Goal: Task Accomplishment & Management: Complete application form

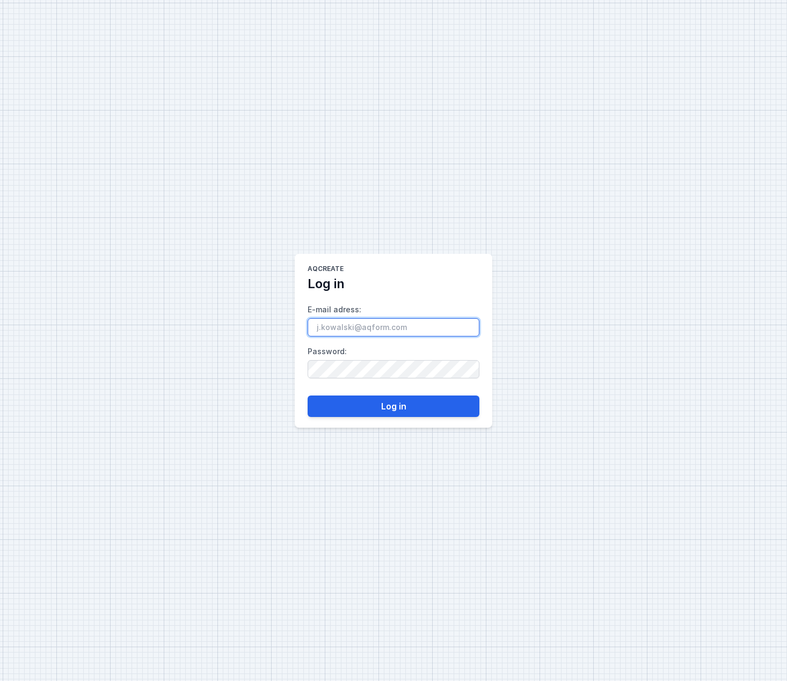
type input "[EMAIL_ADDRESS][DOMAIN_NAME]"
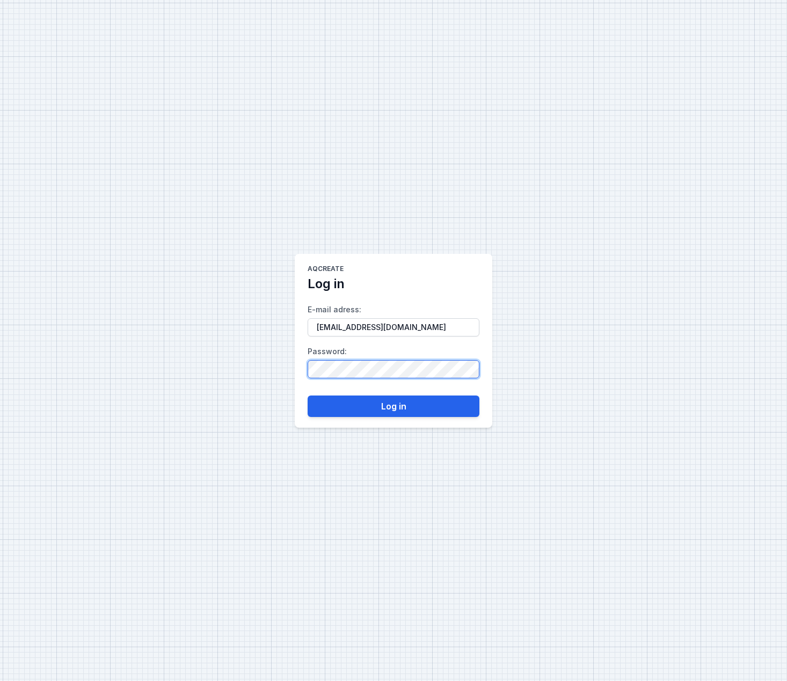
click at [393, 406] on button "Log in" at bounding box center [394, 406] width 172 height 21
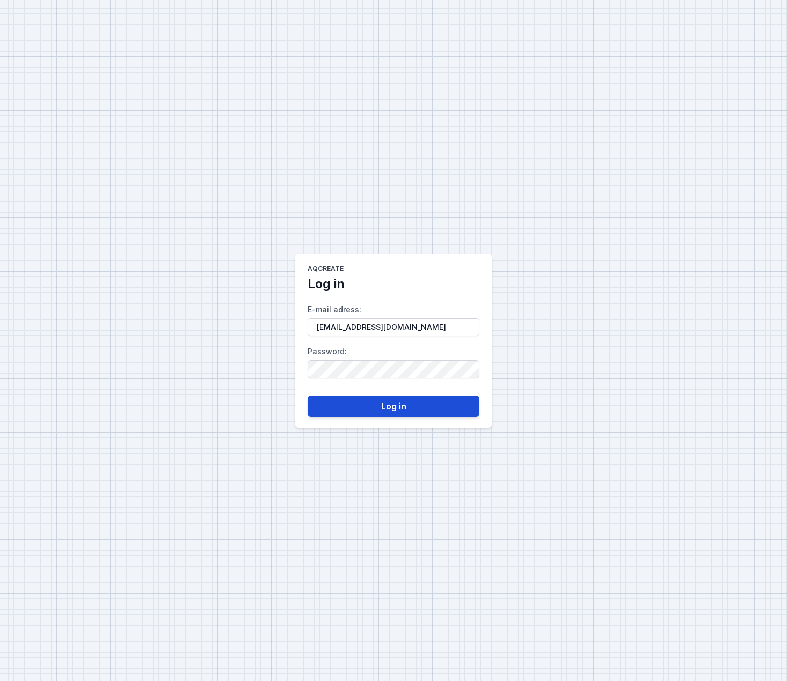
click at [399, 411] on button "Log in" at bounding box center [394, 406] width 172 height 21
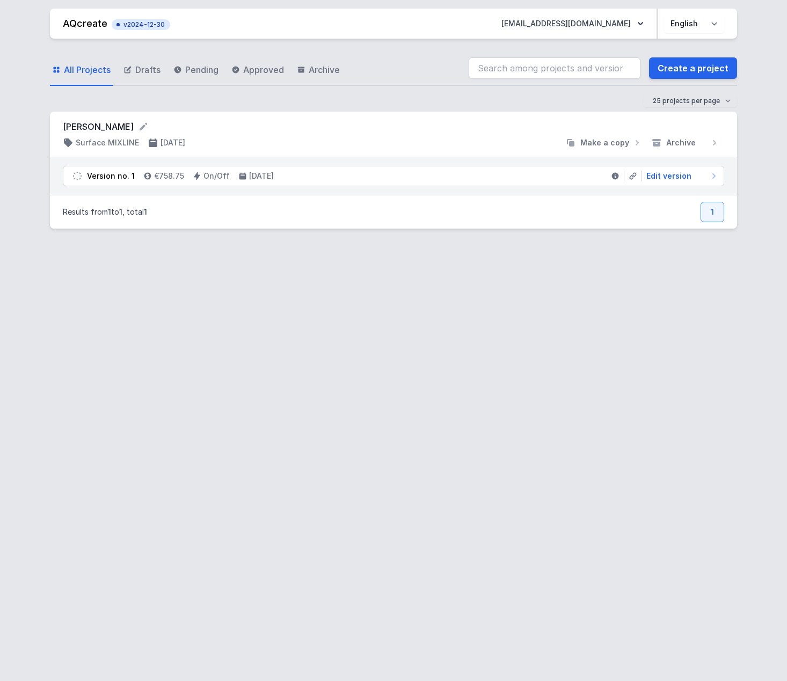
click at [437, 177] on li "Version no. 1 €758.75 On/Off [DATE] Edit version" at bounding box center [393, 175] width 660 height 19
click at [679, 170] on li "Version no. 1 €758.75 On/Off [DATE] Edit version" at bounding box center [393, 175] width 660 height 19
click at [679, 174] on span "Edit version" at bounding box center [668, 176] width 45 height 11
select select "2700"
select select "2"
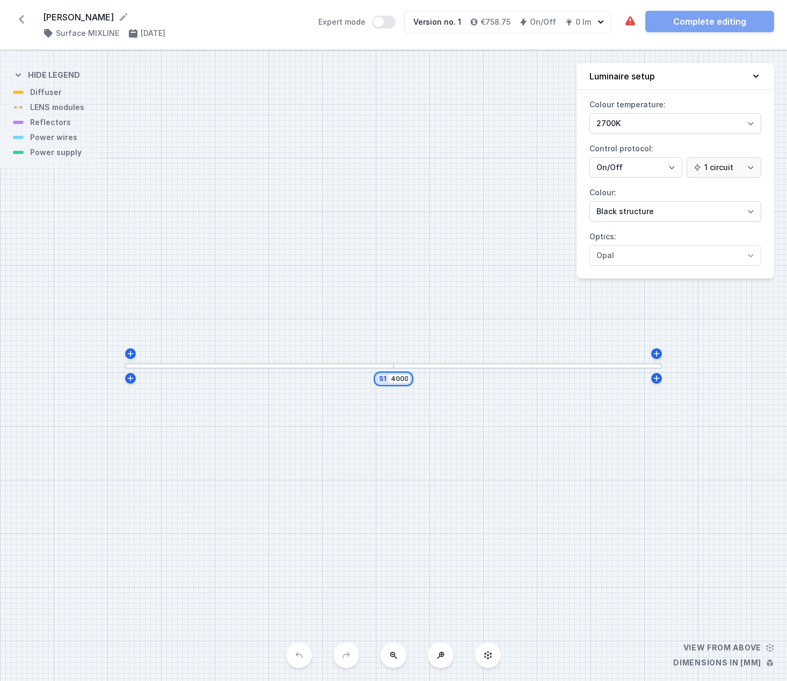
click at [402, 382] on input "4000" at bounding box center [399, 379] width 17 height 9
drag, startPoint x: 398, startPoint y: 379, endPoint x: 392, endPoint y: 386, distance: 8.4
click at [398, 379] on input "4000" at bounding box center [399, 379] width 17 height 9
type input "400"
type input "3800"
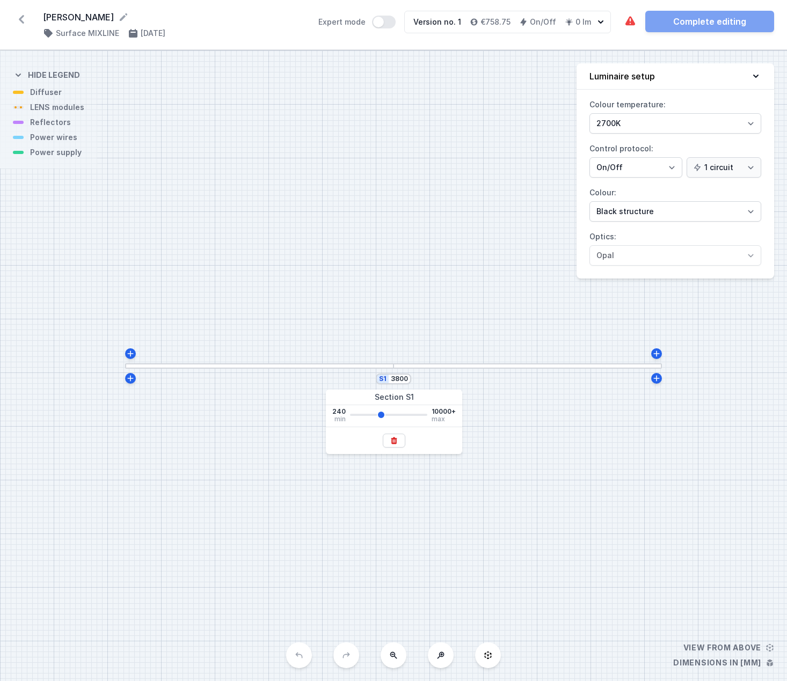
click at [584, 445] on div "S1 3800" at bounding box center [393, 365] width 787 height 631
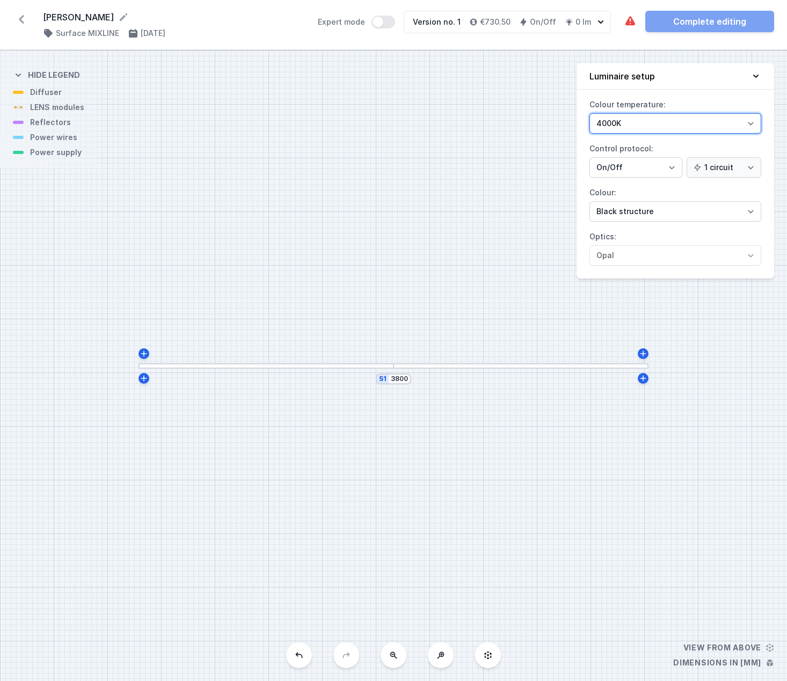
select select "3000"
click at [280, 365] on div at bounding box center [265, 366] width 255 height 6
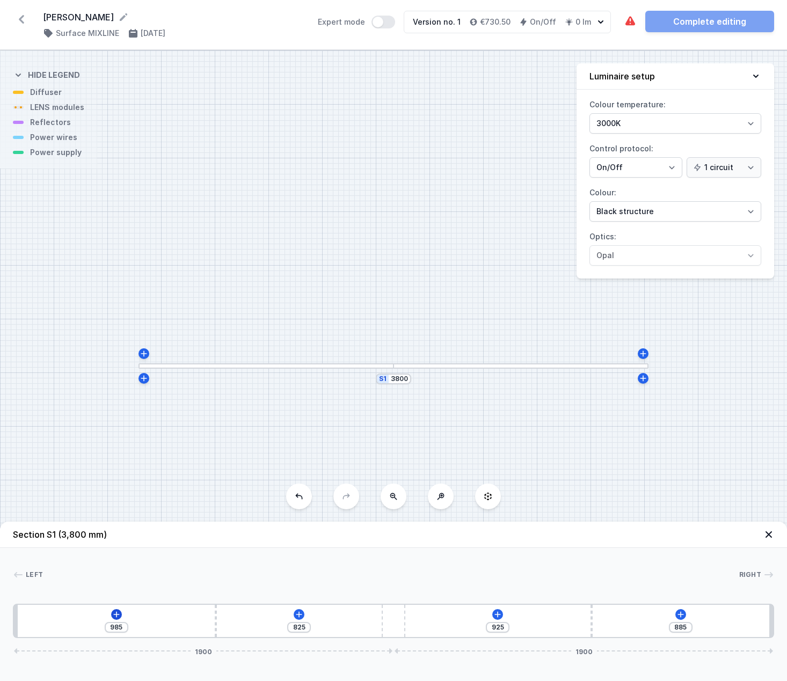
click at [119, 616] on icon at bounding box center [116, 614] width 9 height 9
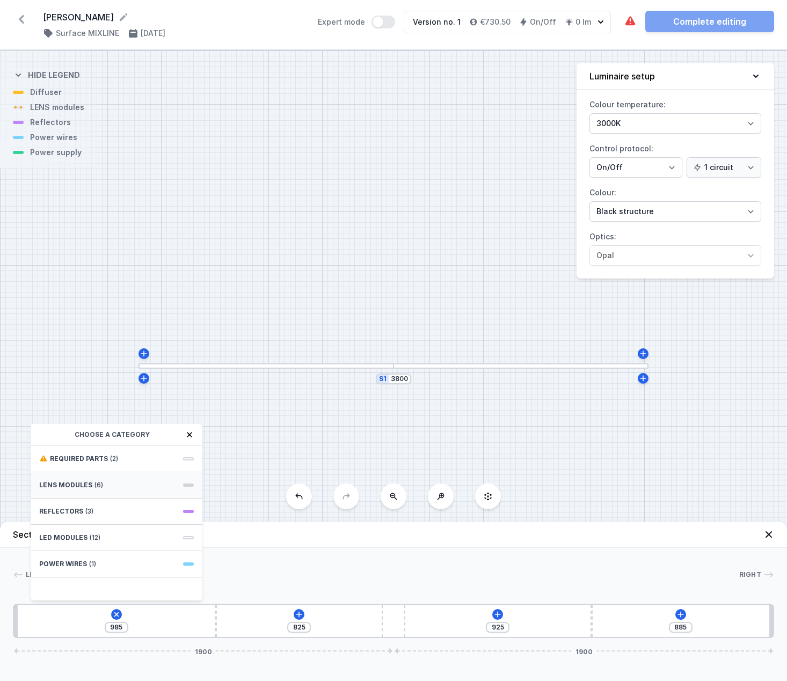
click at [140, 482] on div "LENS modules (6)" at bounding box center [117, 485] width 172 height 26
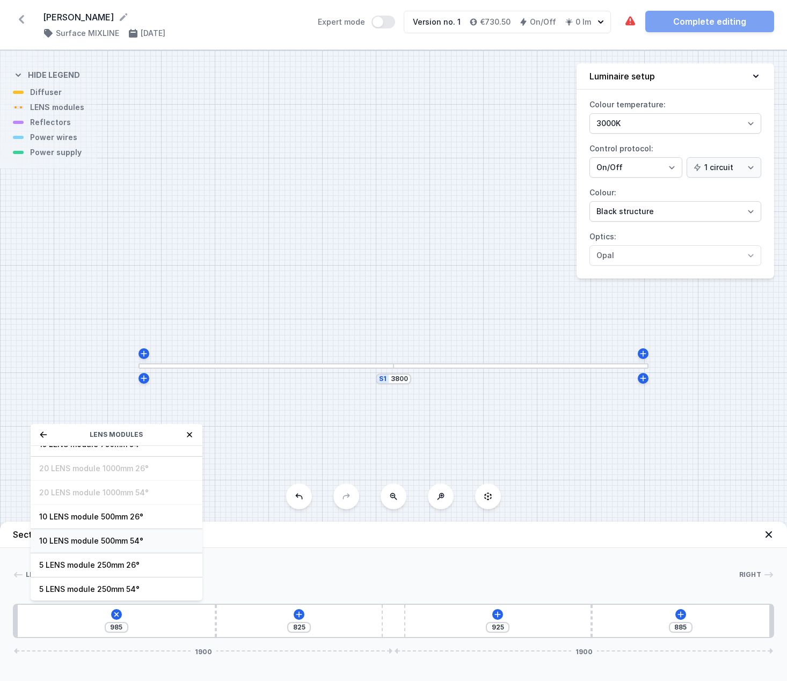
scroll to position [10, 0]
click at [153, 545] on span "10 LENS module 500mm 54°" at bounding box center [116, 544] width 155 height 11
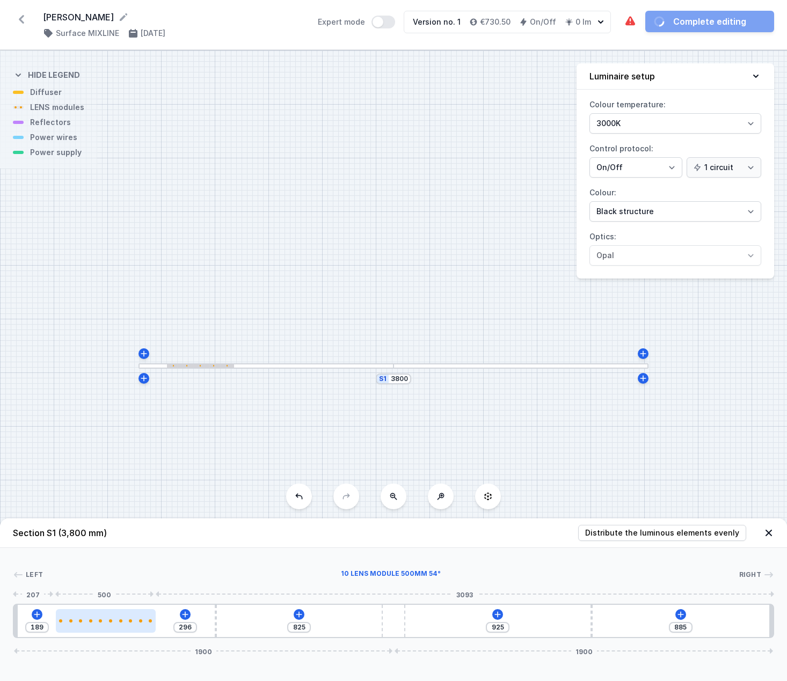
type input "290"
type input "195"
type input "282"
type input "203"
type input "277"
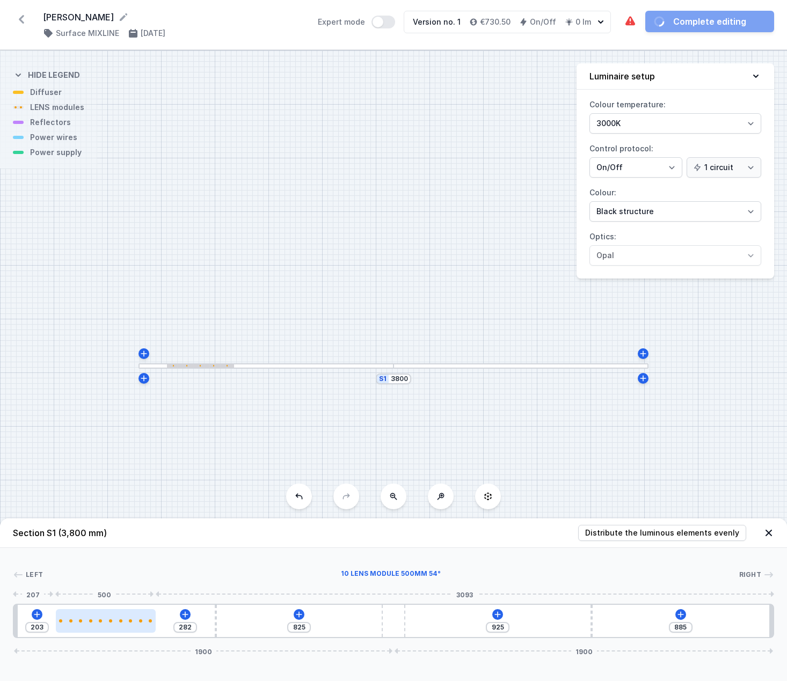
type input "208"
type input "272"
type input "213"
type input "269"
type input "216"
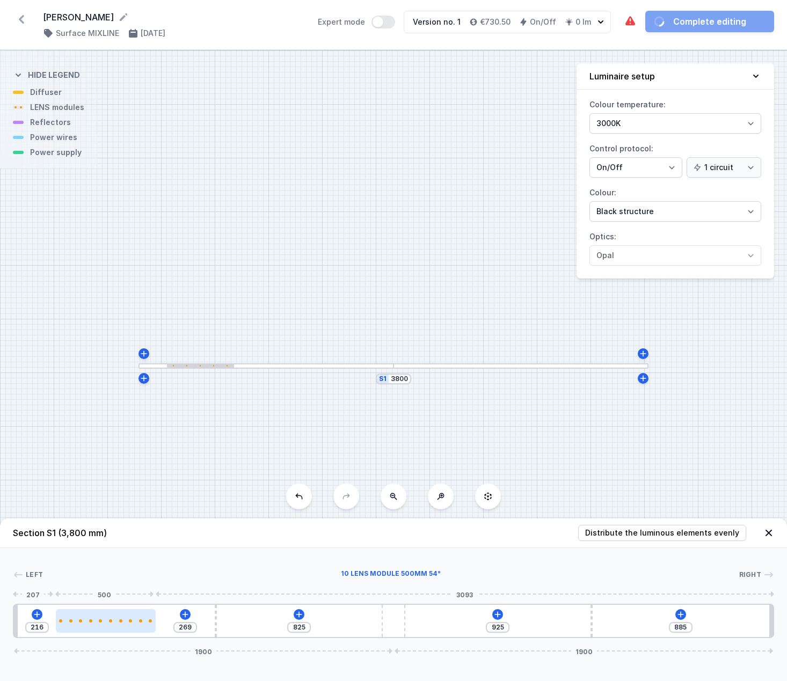
type input "266"
type input "219"
type input "264"
type input "221"
type input "261"
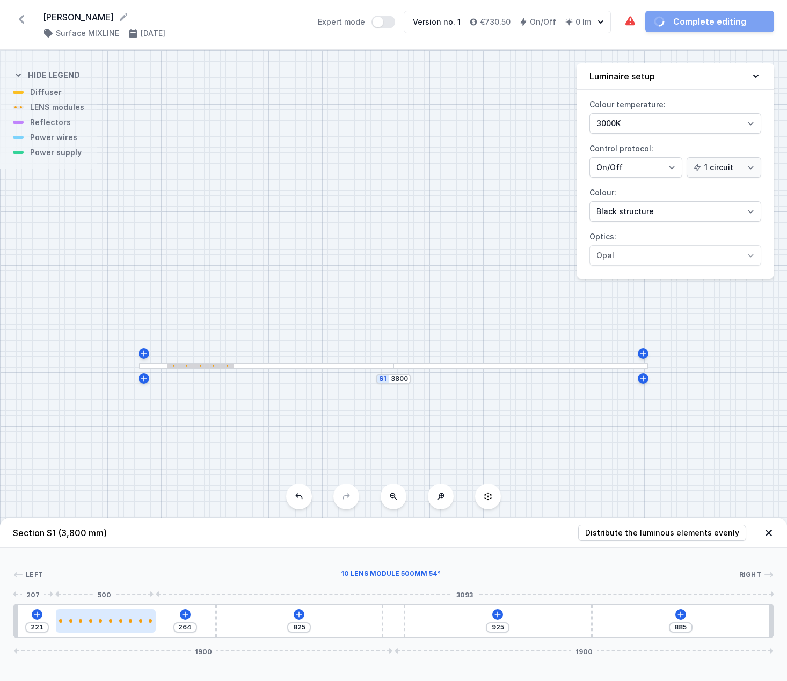
type input "224"
type input "256"
type input "229"
type input "253"
type input "232"
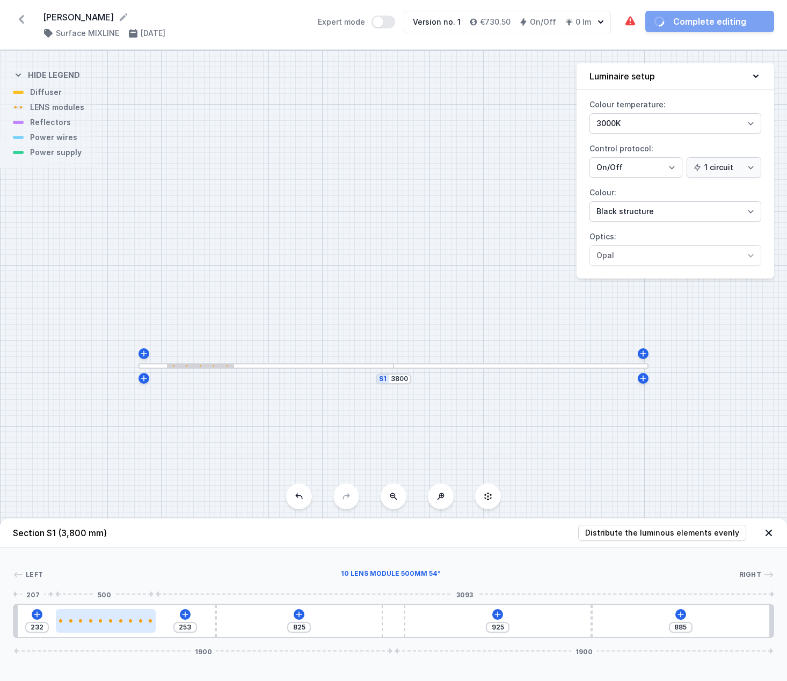
type input "250"
type input "235"
type input "248"
type input "237"
type input "243"
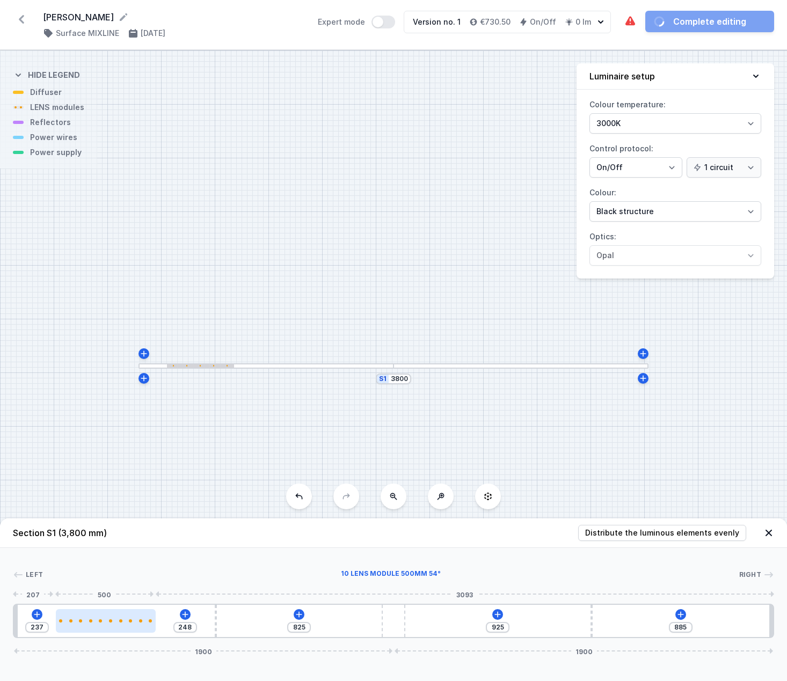
type input "242"
type input "240"
type input "245"
type input "237"
type input "248"
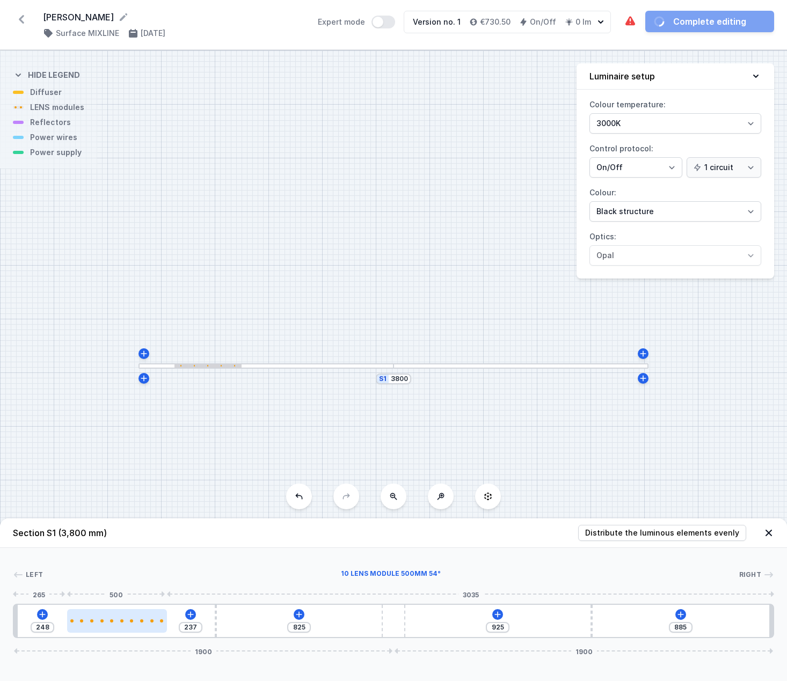
type input "235"
type input "250"
type input "232"
type input "253"
type input "229"
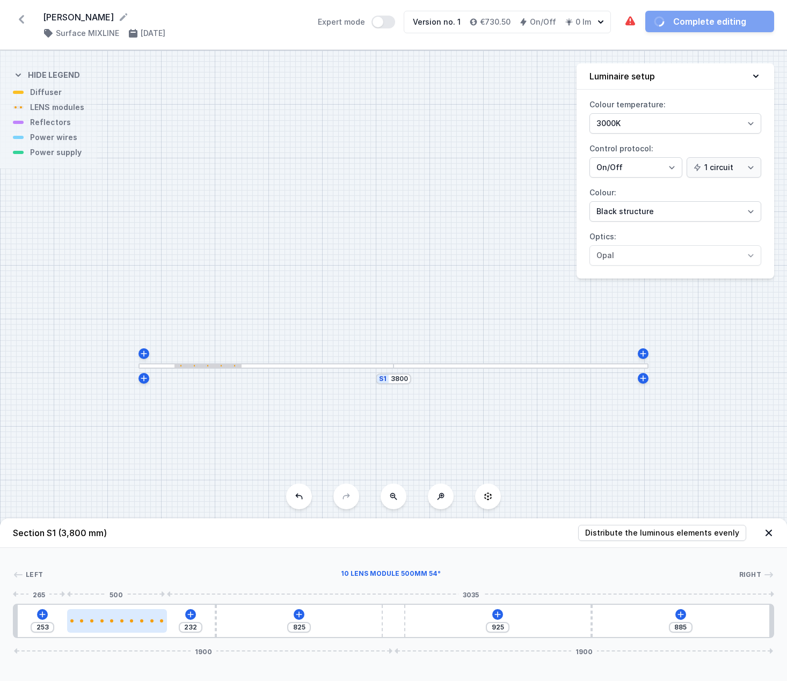
type input "256"
type input "232"
type input "253"
type input "235"
type input "250"
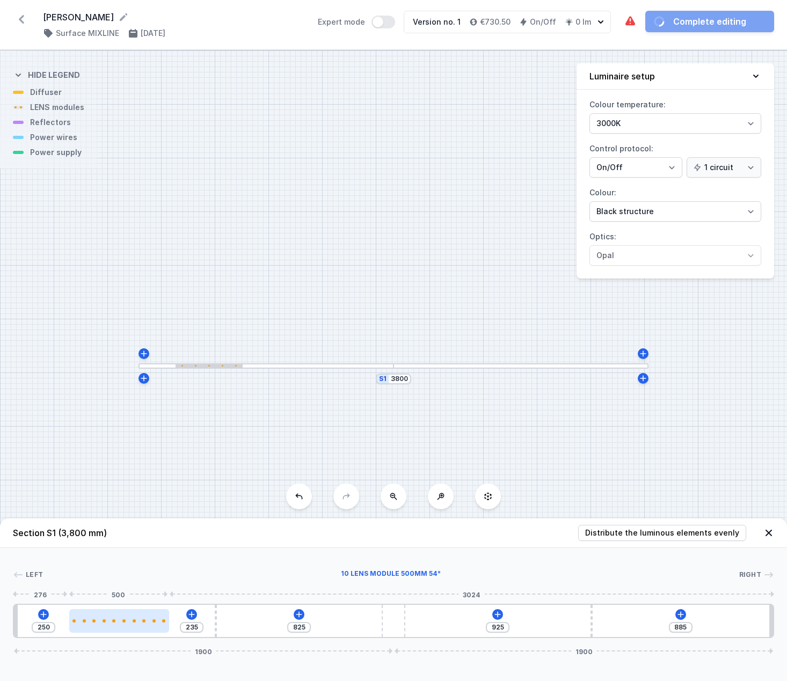
type input "237"
type input "248"
type input "240"
type input "245"
type input "243"
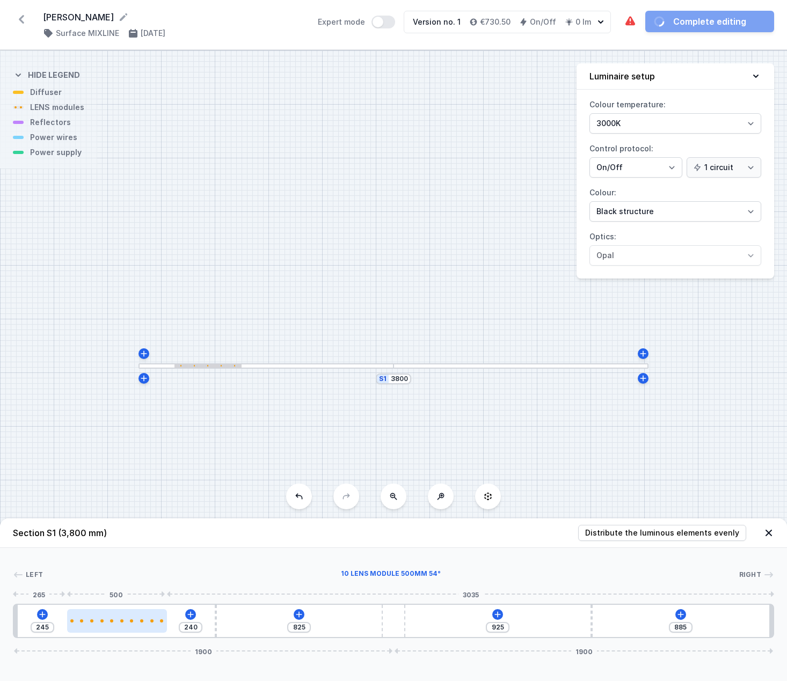
type input "242"
type input "240"
type input "245"
type input "237"
type input "248"
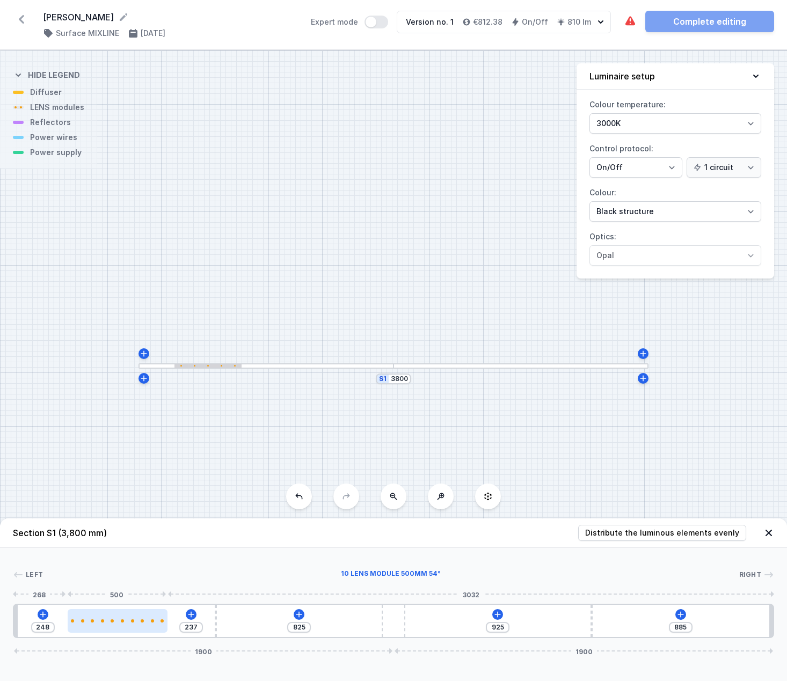
drag, startPoint x: 71, startPoint y: 621, endPoint x: 117, endPoint y: 622, distance: 46.2
click at [117, 622] on div at bounding box center [118, 620] width 100 height 3
click at [300, 614] on icon at bounding box center [299, 614] width 9 height 9
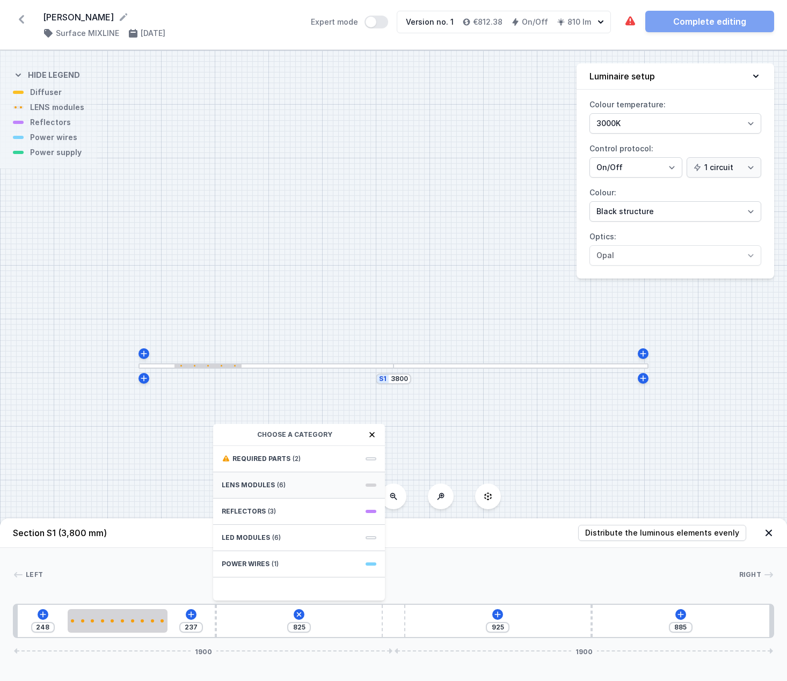
click at [283, 485] on div "LENS modules (6)" at bounding box center [299, 485] width 172 height 26
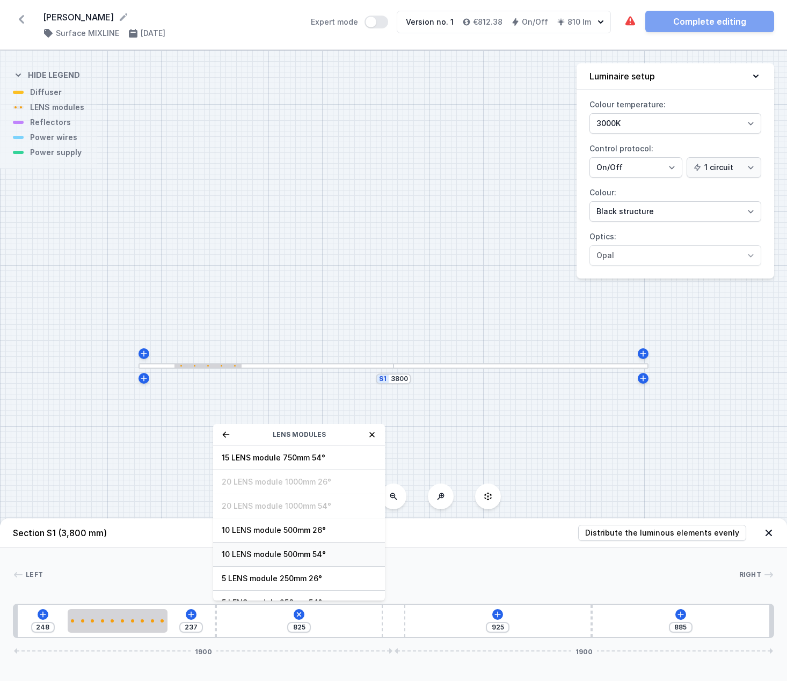
click at [293, 551] on span "10 LENS module 500mm 54°" at bounding box center [299, 554] width 155 height 11
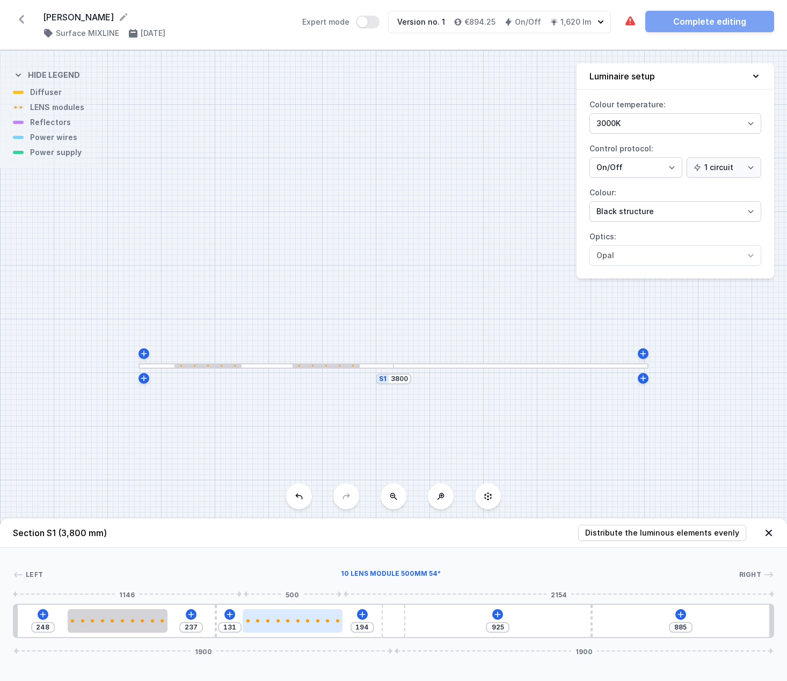
type input "191"
type input "134"
type input "188"
type input "137"
type input "186"
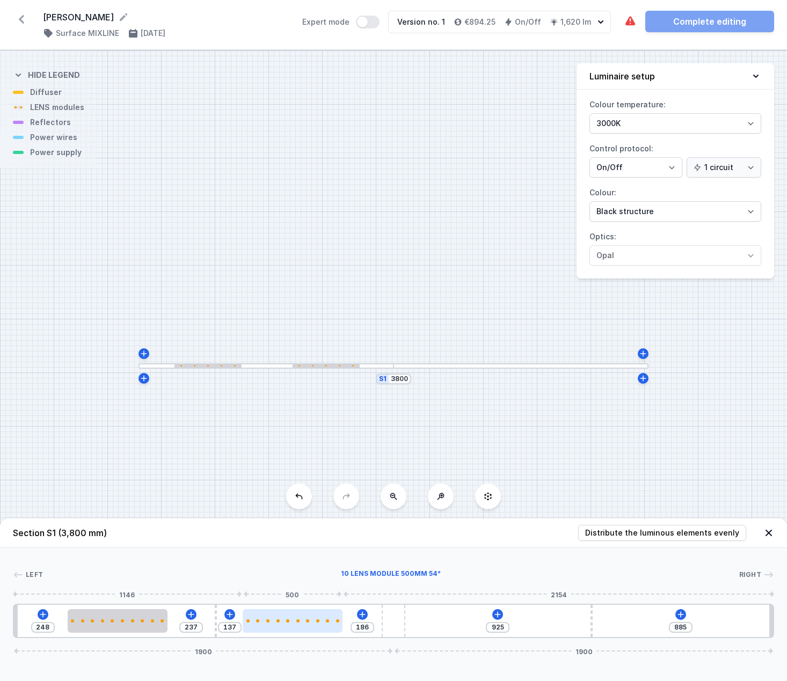
type input "139"
type input "183"
type input "142"
type input "180"
type input "145"
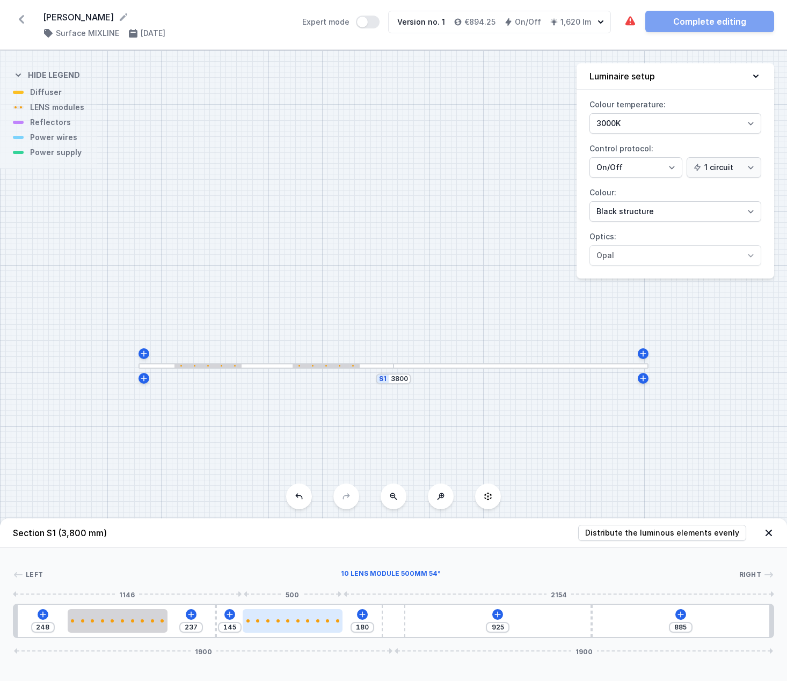
type input "178"
type input "147"
type input "175"
type input "150"
type input "172"
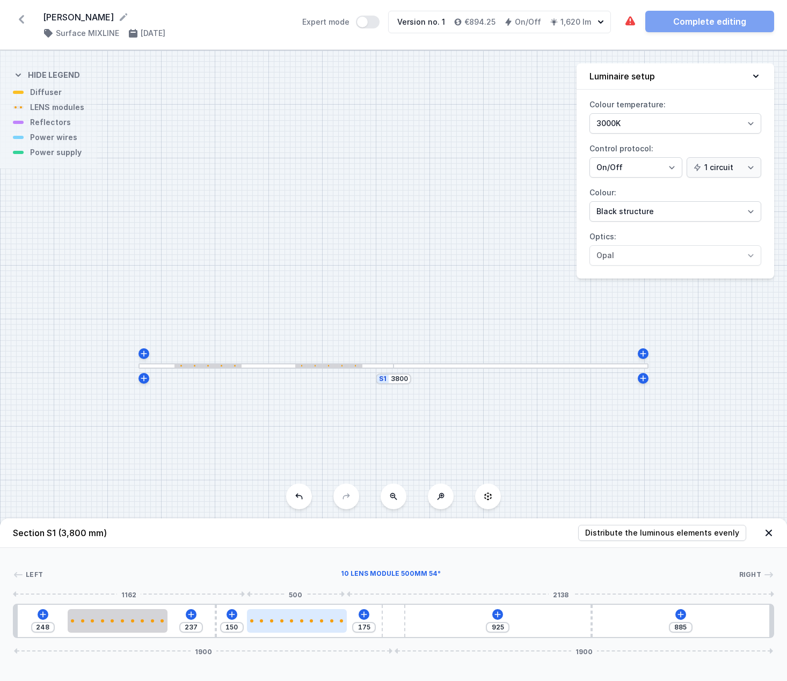
type input "153"
drag, startPoint x: 270, startPoint y: 626, endPoint x: 301, endPoint y: 625, distance: 30.6
click at [301, 625] on div at bounding box center [297, 621] width 100 height 24
click at [501, 616] on icon at bounding box center [497, 614] width 9 height 9
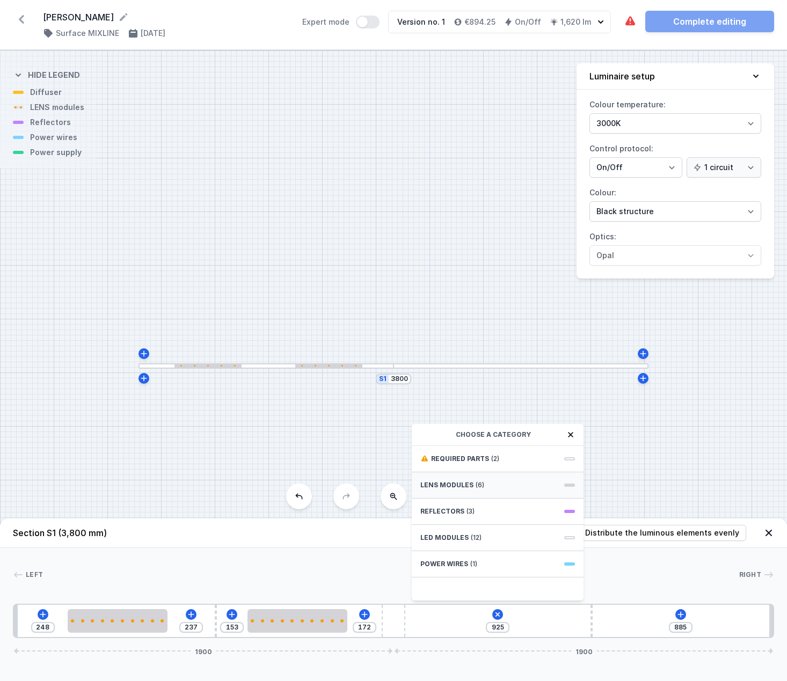
click at [478, 485] on span "(6)" at bounding box center [479, 485] width 9 height 9
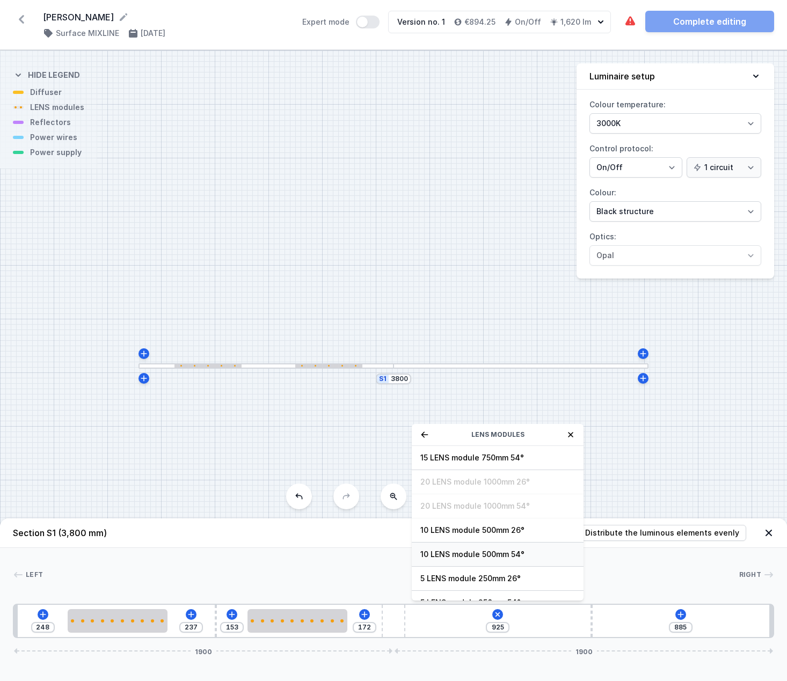
click at [493, 551] on span "10 LENS module 500mm 54°" at bounding box center [497, 554] width 155 height 11
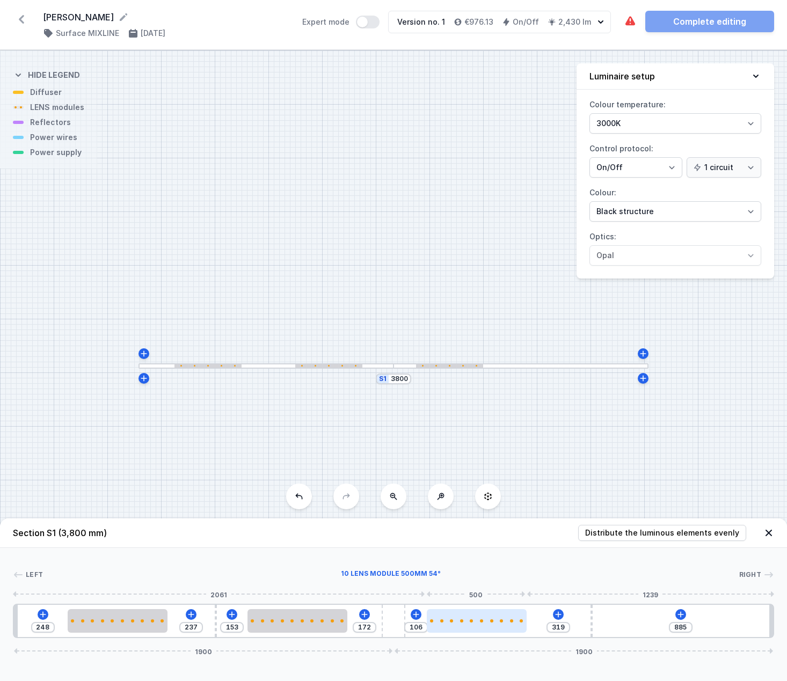
type input "311"
type input "114"
type input "305"
type input "120"
type input "303"
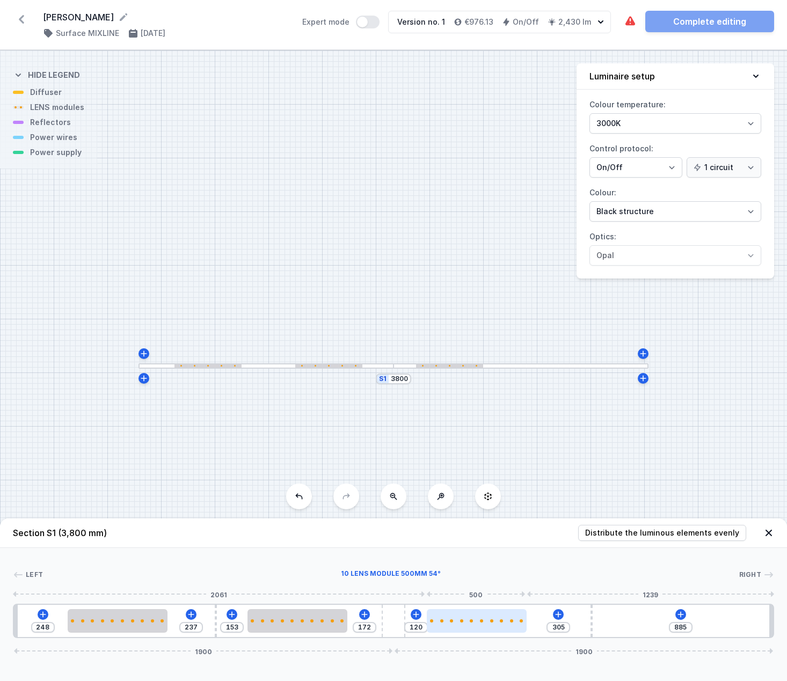
type input "122"
type input "300"
type input "125"
type input "297"
type input "128"
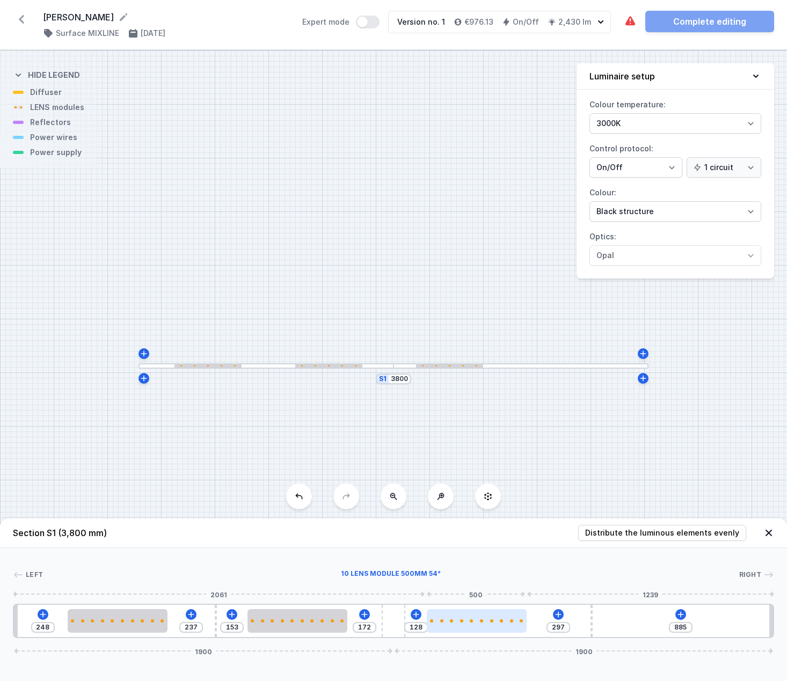
type input "295"
type input "130"
type input "292"
type input "133"
type input "289"
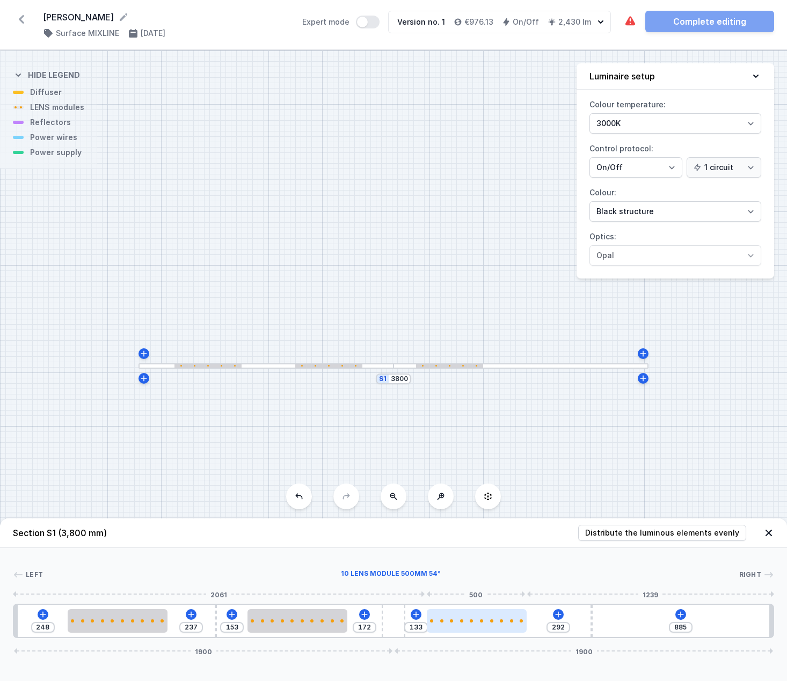
type input "136"
type input "287"
type input "138"
type input "284"
type input "141"
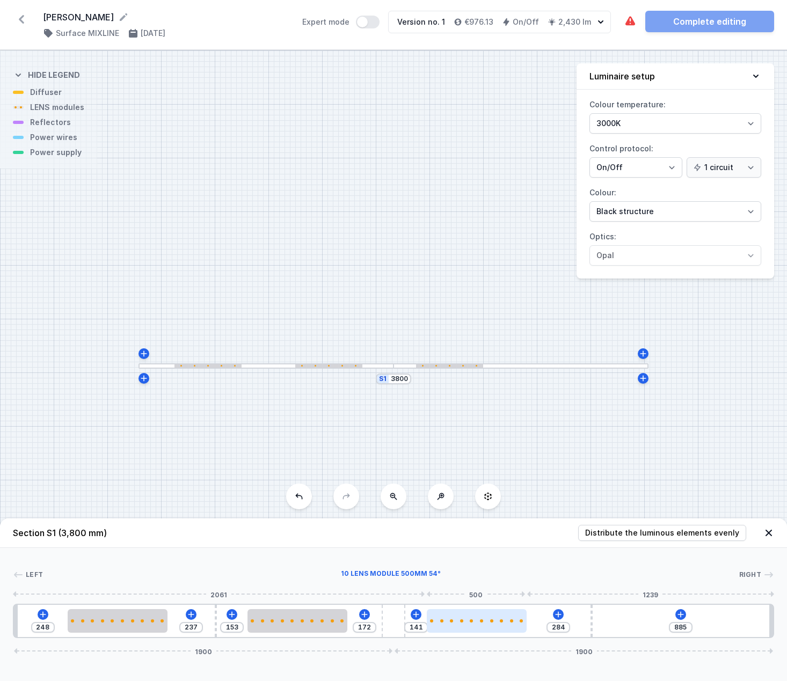
type input "281"
type input "144"
type input "279"
type input "146"
type input "276"
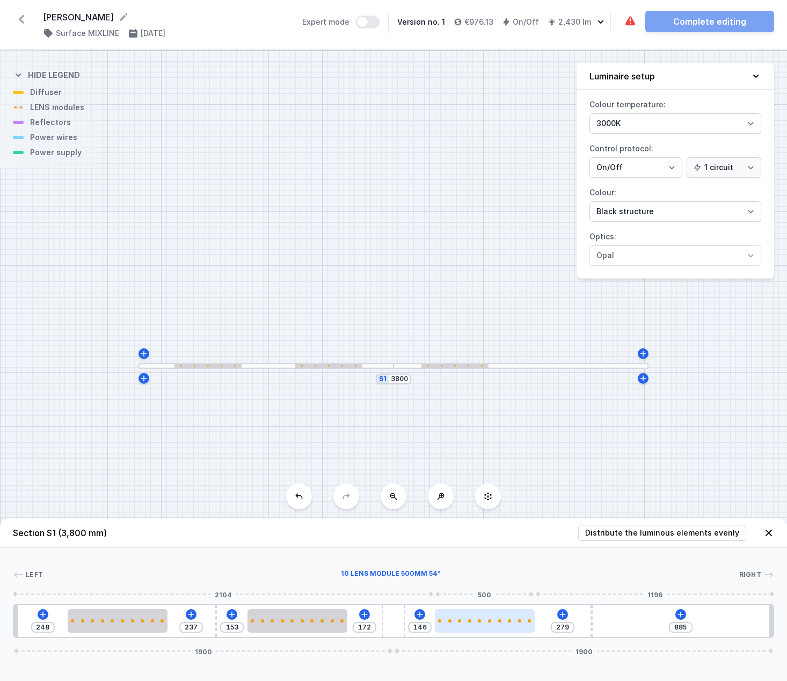
type input "149"
type input "273"
type input "152"
type input "271"
type input "154"
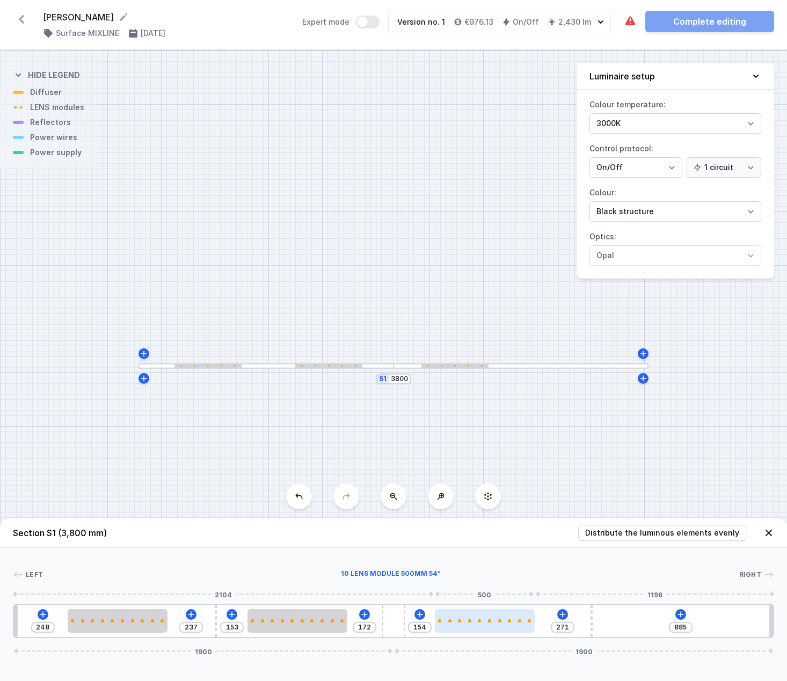
type input "268"
type input "157"
type input "266"
type input "159"
type input "263"
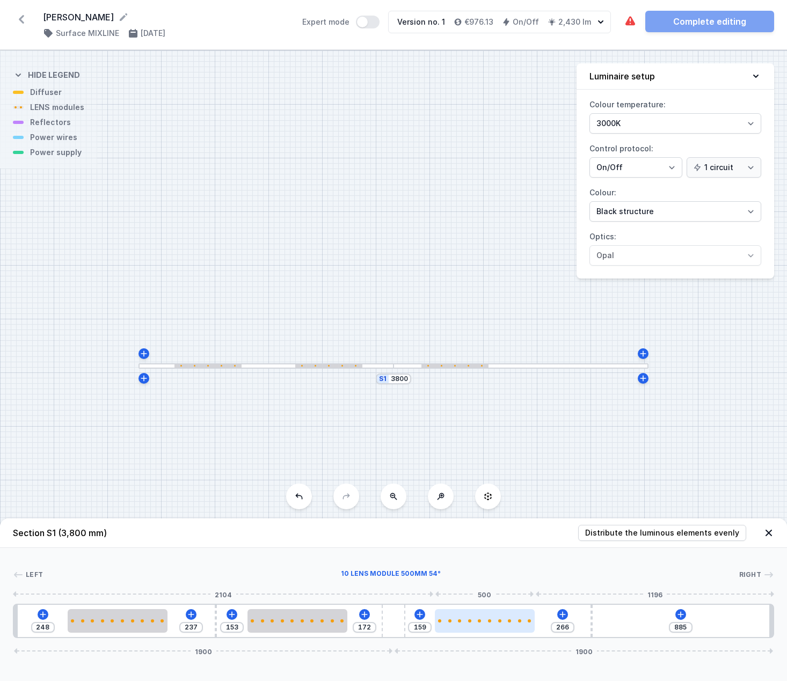
type input "162"
type input "260"
type input "165"
type input "258"
type input "167"
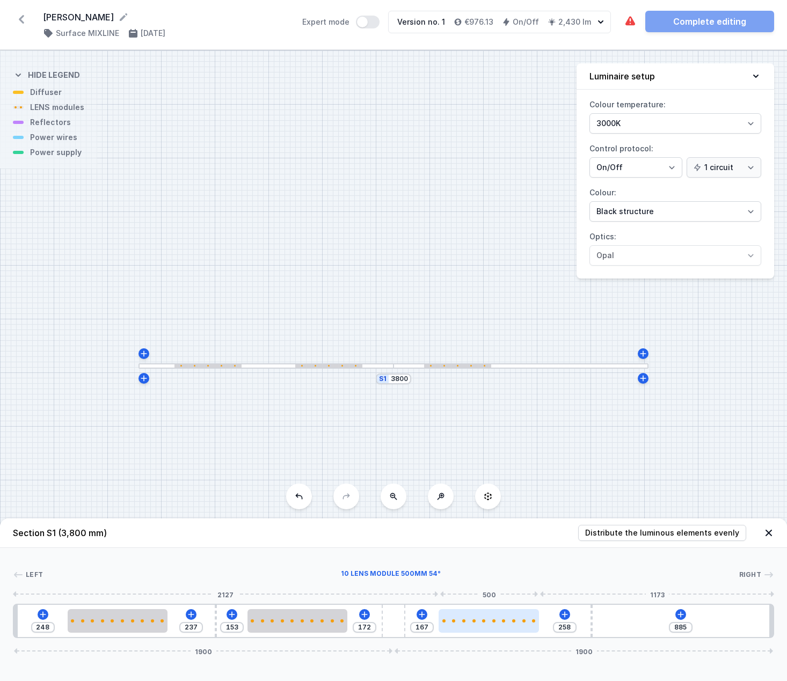
type input "255"
type input "170"
type input "252"
type input "173"
type input "250"
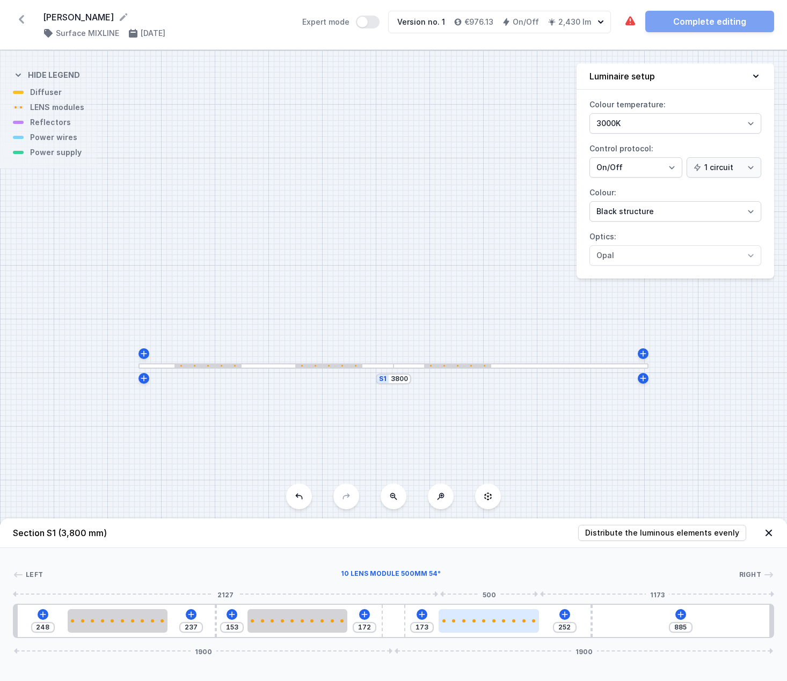
type input "175"
type input "247"
type input "178"
type input "244"
type input "181"
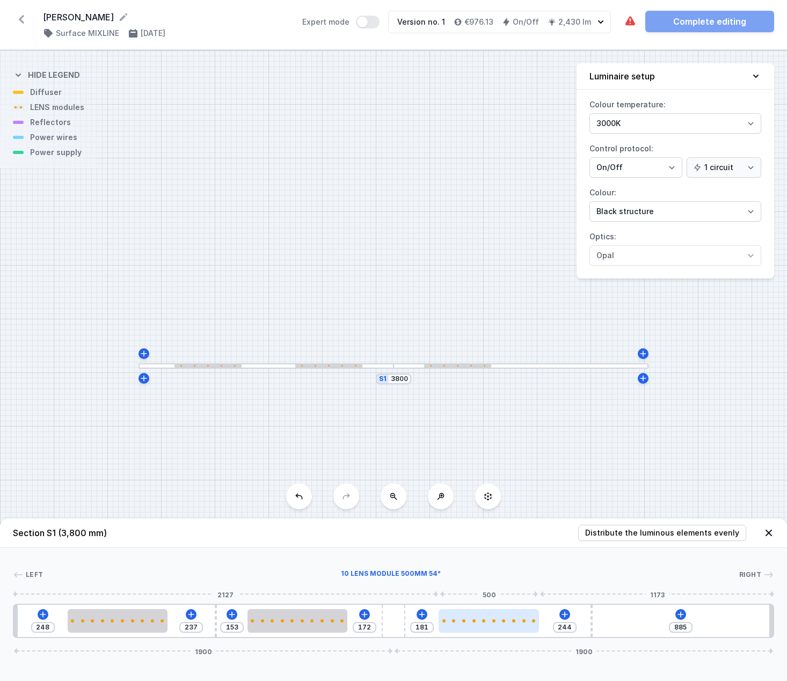
type input "242"
type input "183"
type input "239"
type input "186"
type input "236"
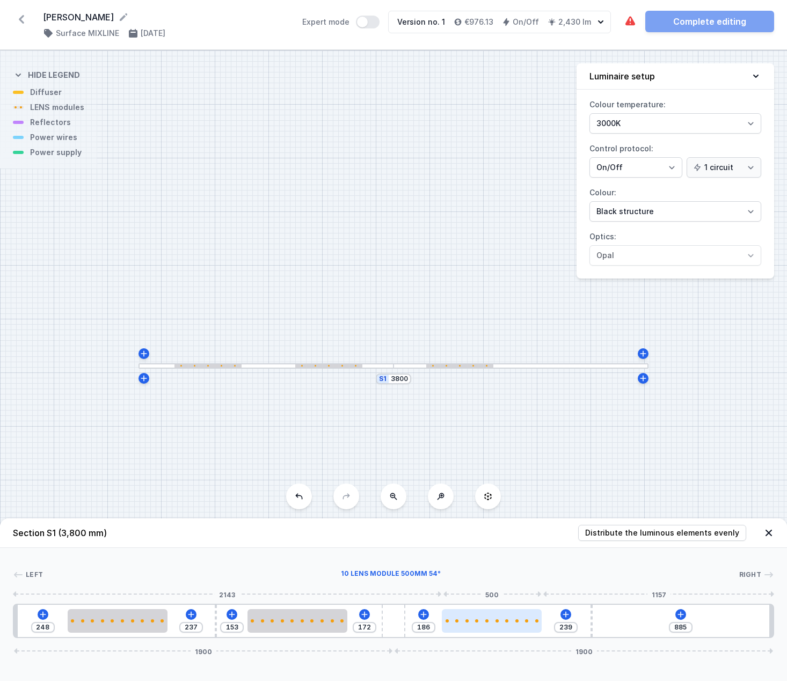
type input "189"
type input "234"
type input "191"
drag, startPoint x: 471, startPoint y: 623, endPoint x: 514, endPoint y: 623, distance: 43.5
click at [514, 623] on div at bounding box center [493, 621] width 100 height 24
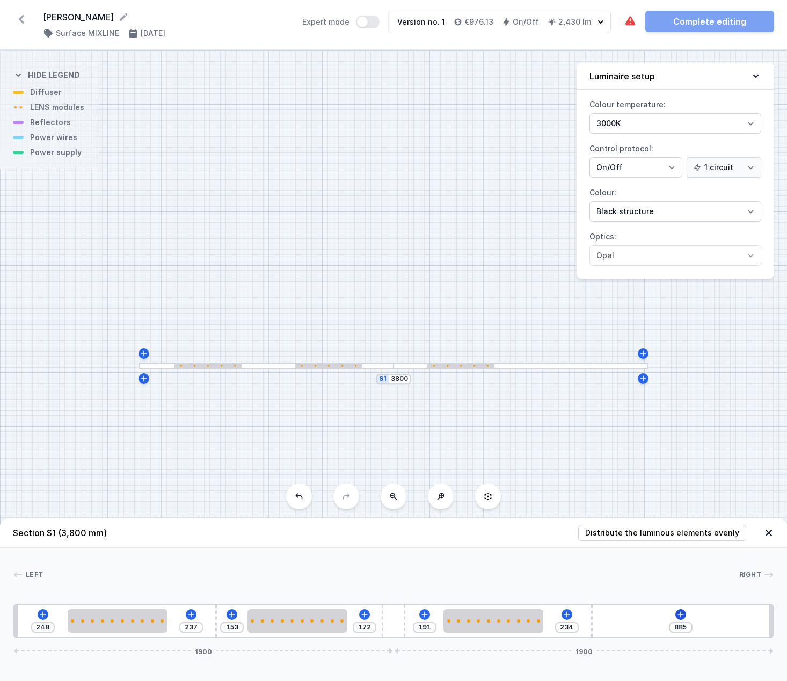
click at [683, 615] on icon at bounding box center [680, 614] width 9 height 9
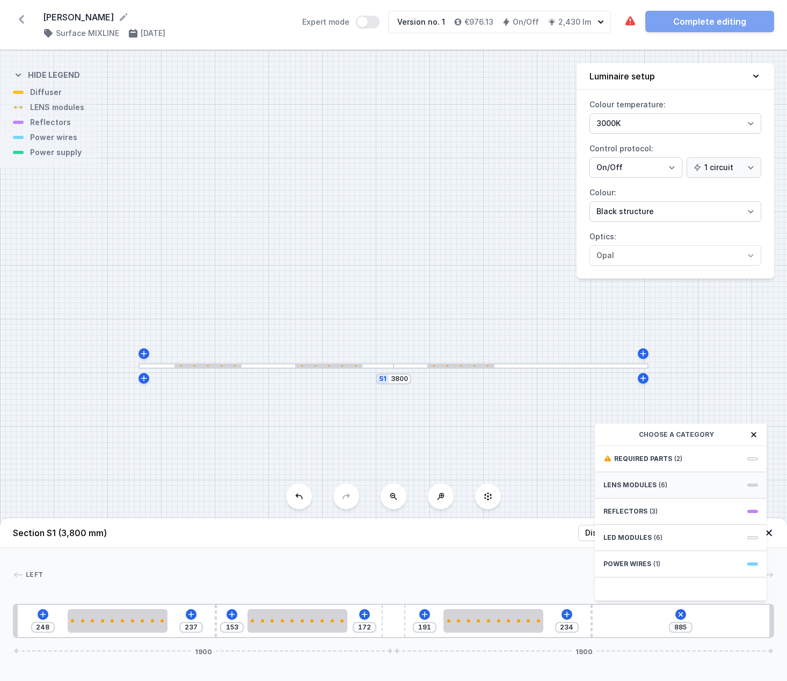
click at [662, 488] on span "(6)" at bounding box center [663, 485] width 9 height 9
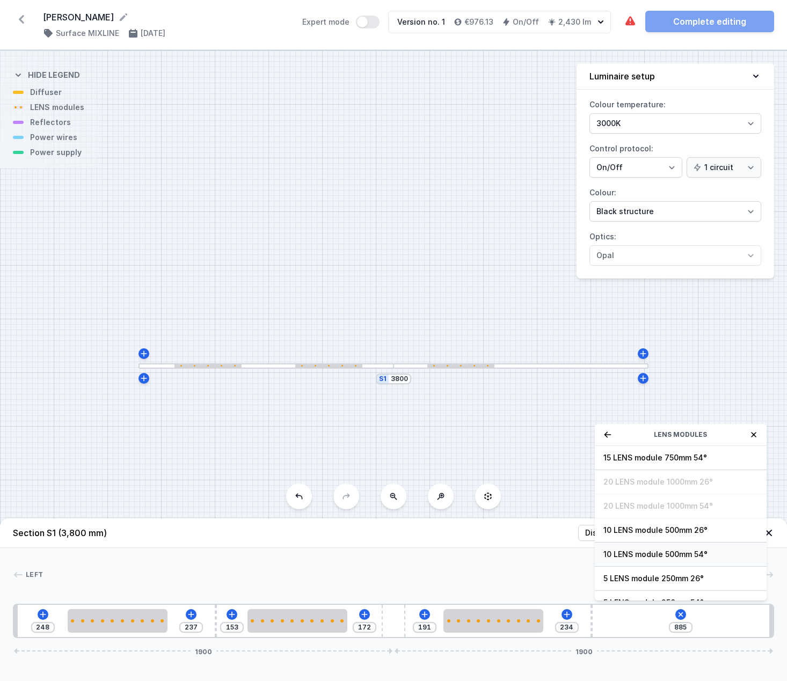
click at [657, 551] on span "10 LENS module 500mm 54°" at bounding box center [680, 554] width 155 height 11
type input "390"
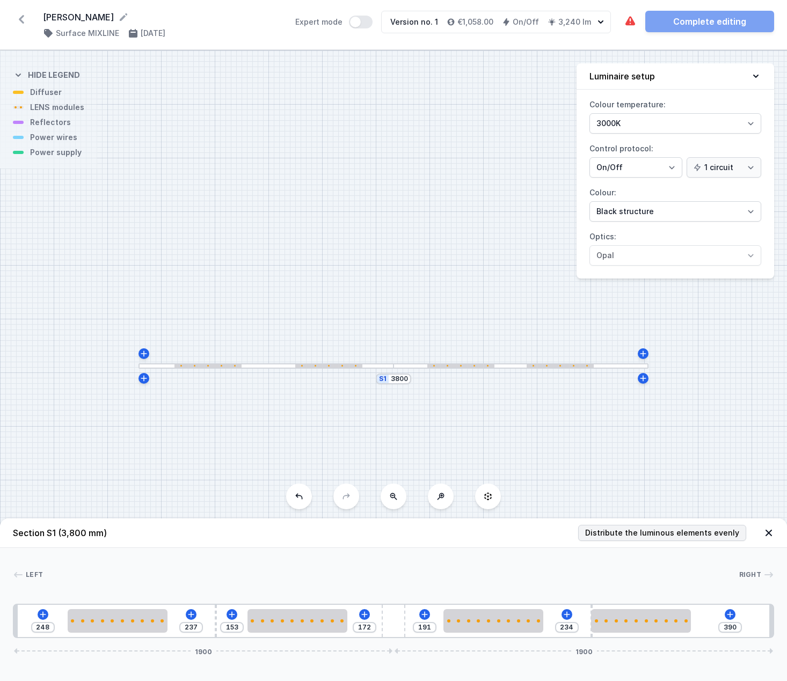
click at [684, 536] on span "Distribute the luminous elements evenly" at bounding box center [662, 533] width 154 height 11
type input "145"
type input "120"
type input "305"
type input "340"
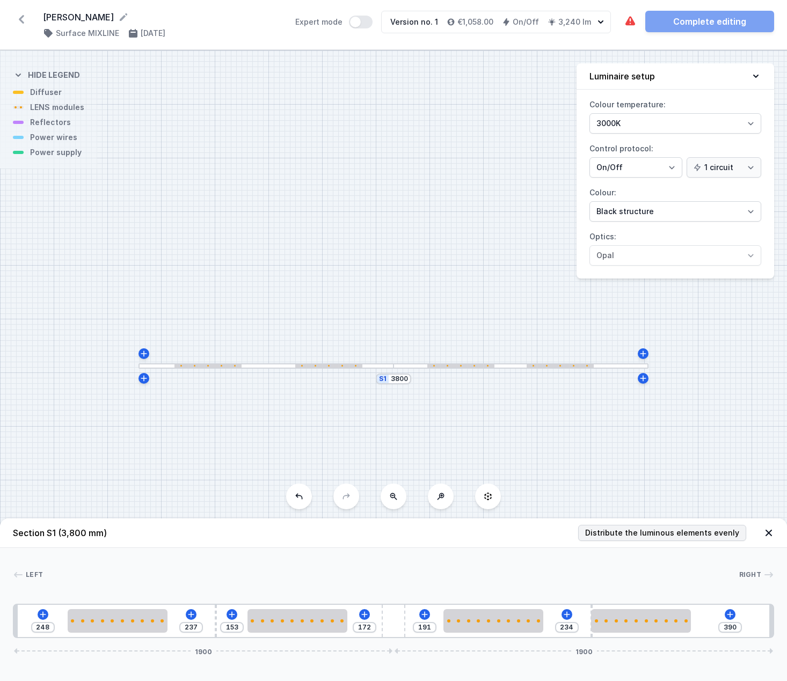
type input "340"
type input "205"
type input "120"
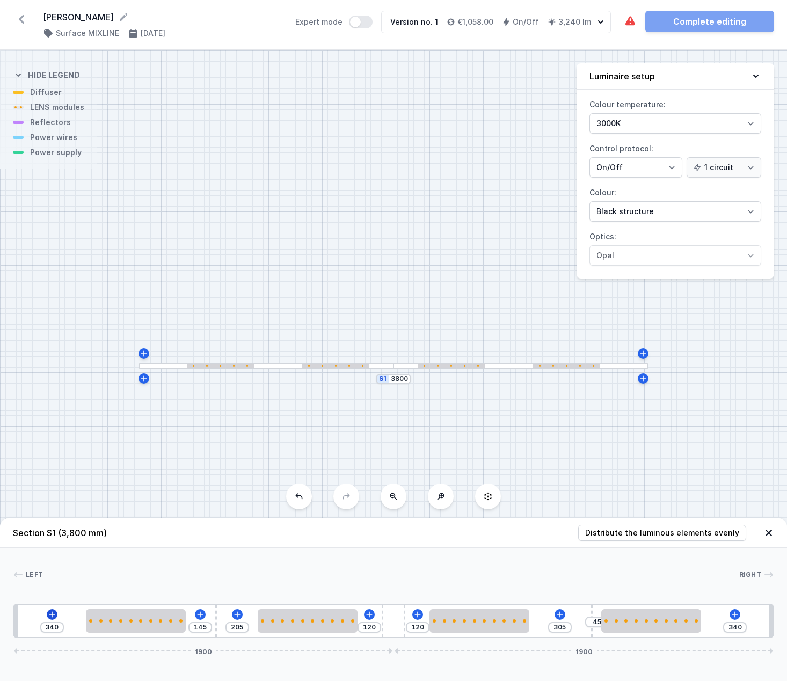
click at [55, 616] on icon at bounding box center [52, 614] width 9 height 9
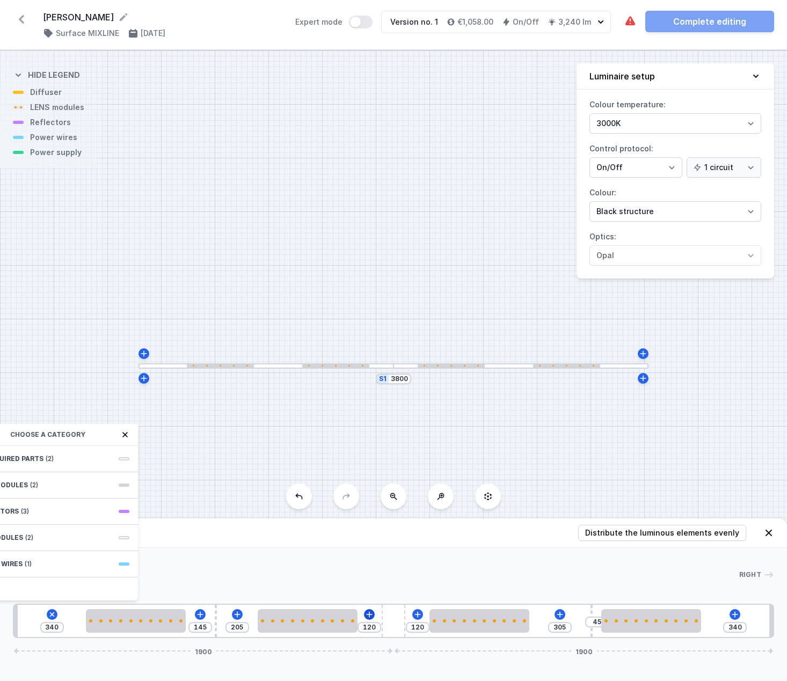
click at [372, 614] on icon at bounding box center [369, 614] width 9 height 9
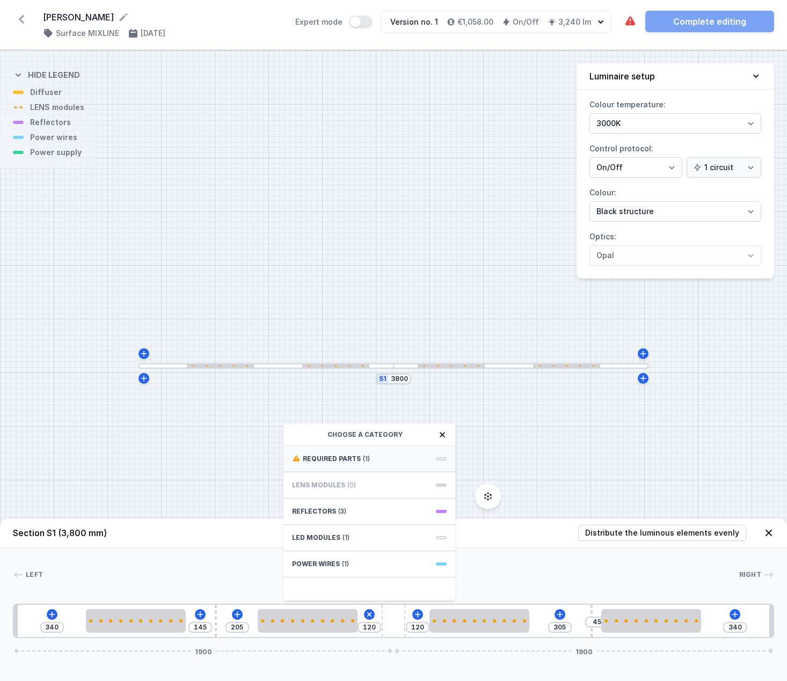
click at [345, 461] on span "Required parts" at bounding box center [332, 459] width 58 height 9
click at [360, 462] on span "Hole for power supply cable" at bounding box center [369, 457] width 155 height 11
type input "50"
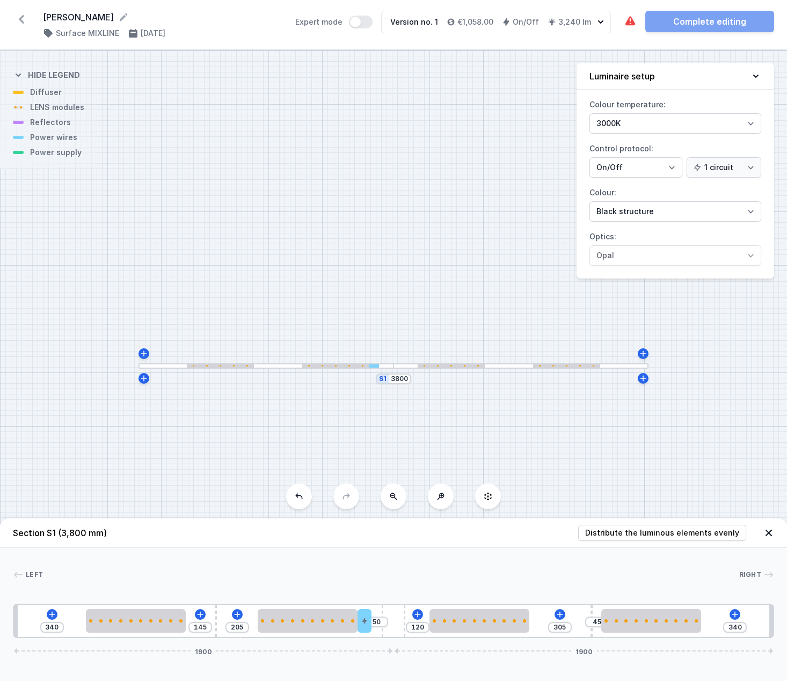
click at [403, 556] on div "Left Right 1 2 3 2 4 5 2 3 2 1 340 145 205 50 120 305 45 340 1900 1900 360 500 …" at bounding box center [393, 593] width 787 height 90
click at [651, 538] on button "Distribute the luminous elements evenly" at bounding box center [662, 533] width 168 height 16
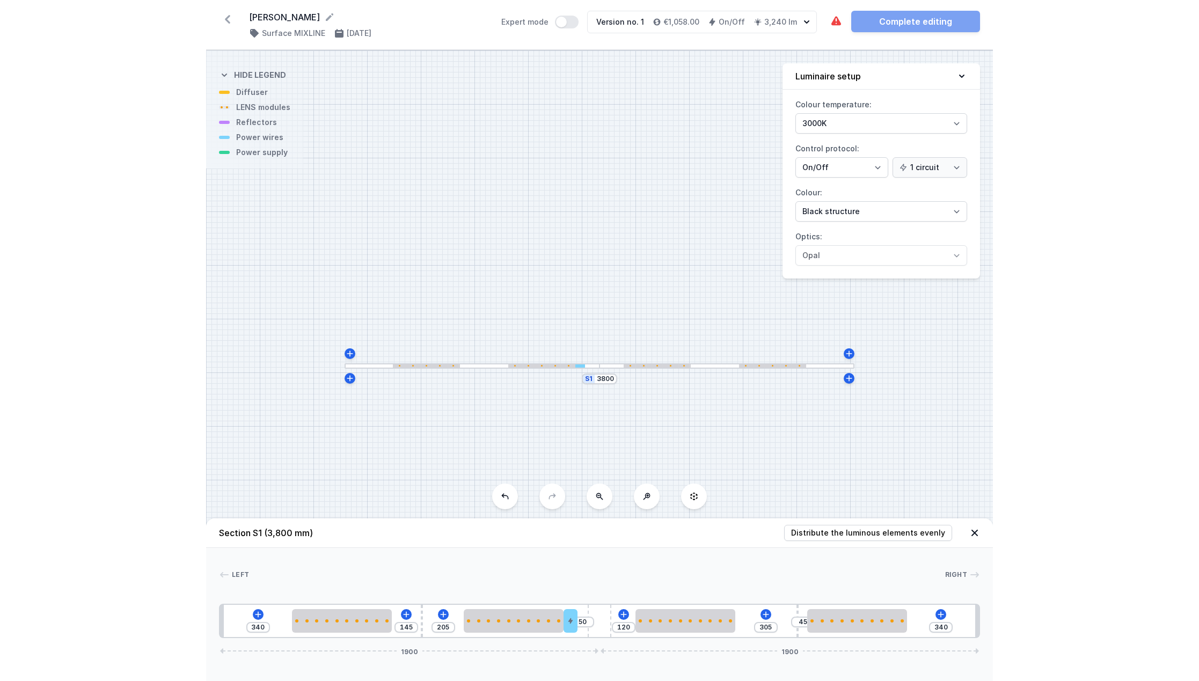
scroll to position [0, 0]
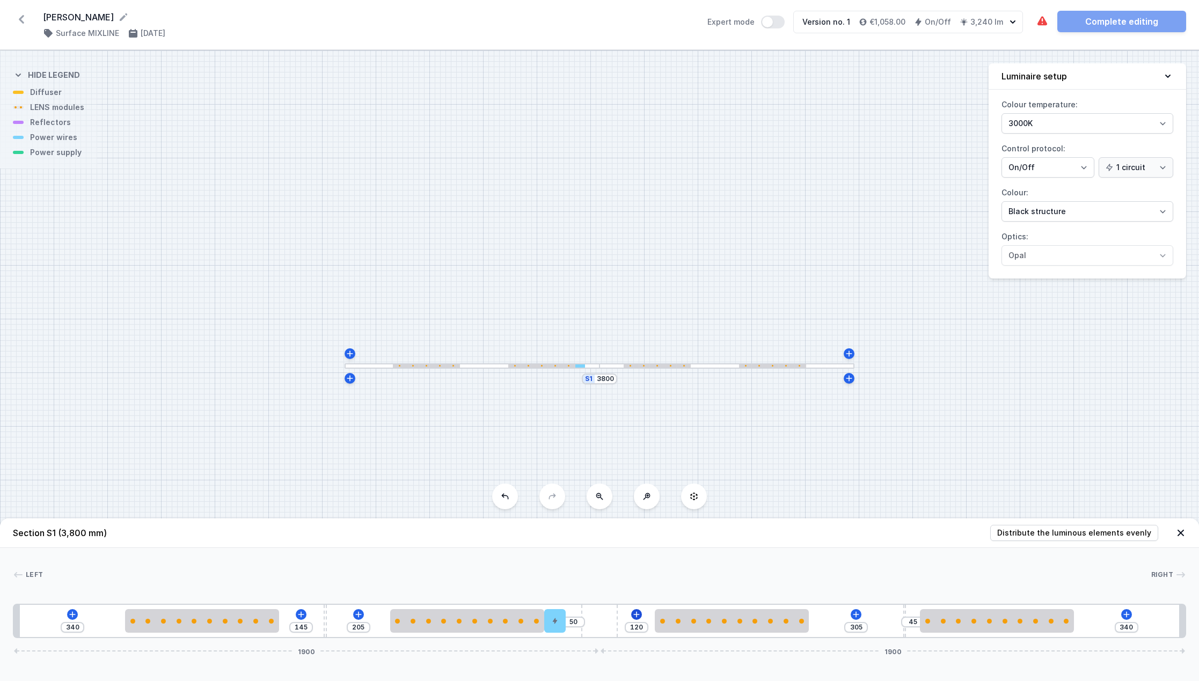
click at [639, 618] on icon at bounding box center [636, 614] width 9 height 9
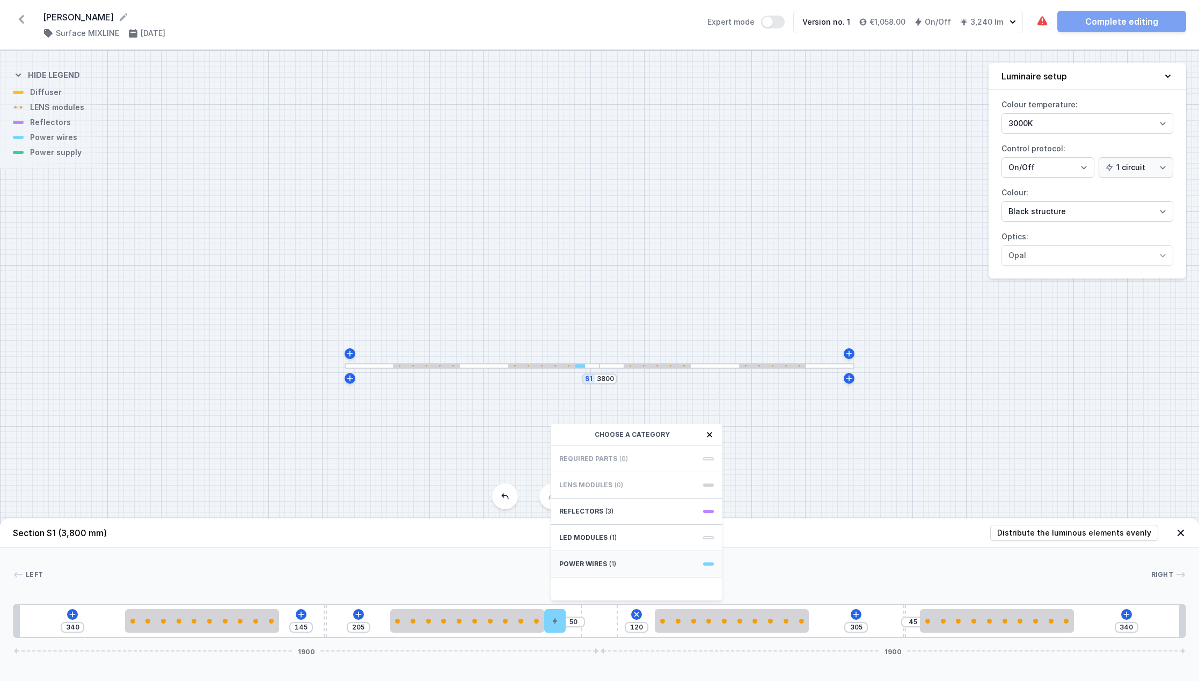
click at [640, 568] on div "Power wires (1)" at bounding box center [637, 564] width 172 height 26
click at [562, 439] on div "Power wires" at bounding box center [637, 435] width 172 height 22
click at [562, 433] on icon at bounding box center [563, 434] width 7 height 6
click at [605, 537] on div "LED modules (1)" at bounding box center [637, 538] width 172 height 26
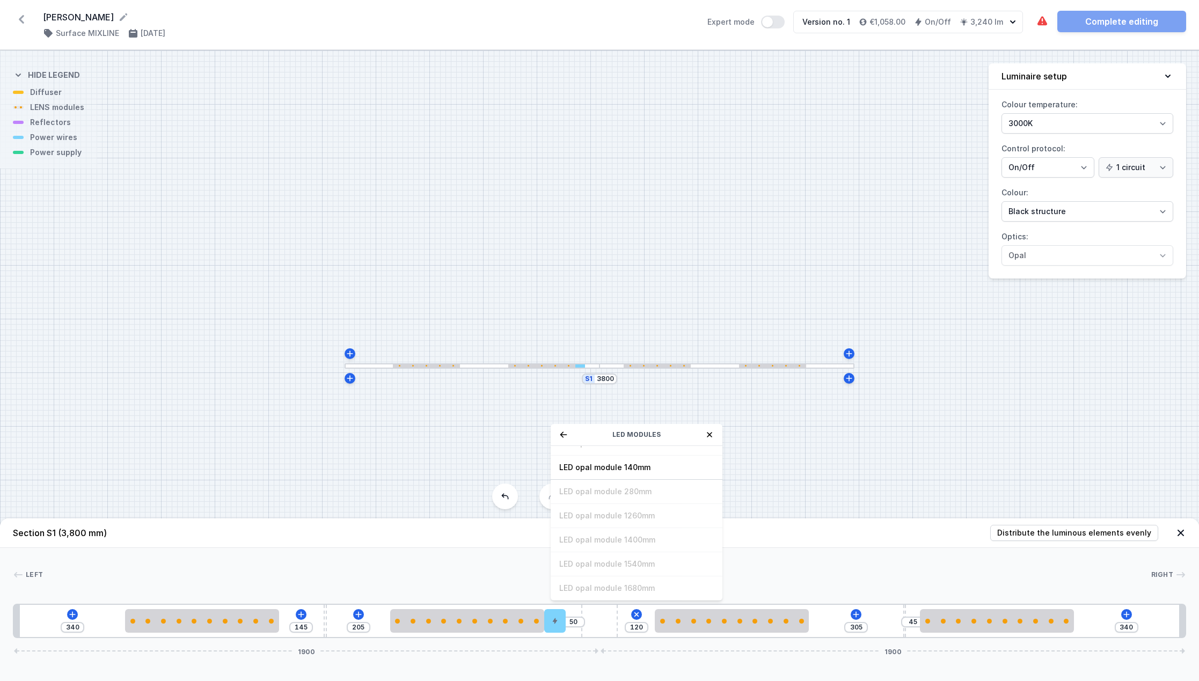
click at [565, 436] on icon at bounding box center [563, 434] width 9 height 9
click at [602, 507] on div "Reflectors (3)" at bounding box center [637, 512] width 172 height 26
click at [561, 431] on icon at bounding box center [563, 434] width 9 height 9
click at [710, 434] on icon at bounding box center [709, 434] width 5 height 5
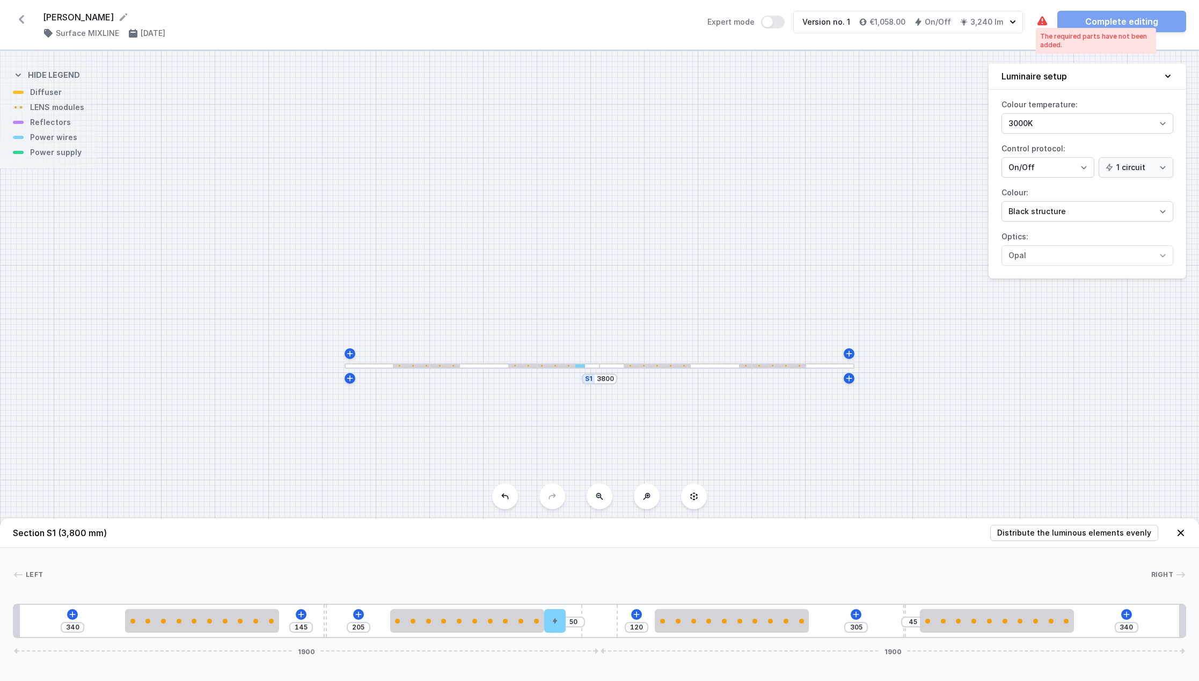
click at [786, 20] on icon at bounding box center [1042, 21] width 13 height 13
click at [637, 611] on icon at bounding box center [636, 614] width 9 height 9
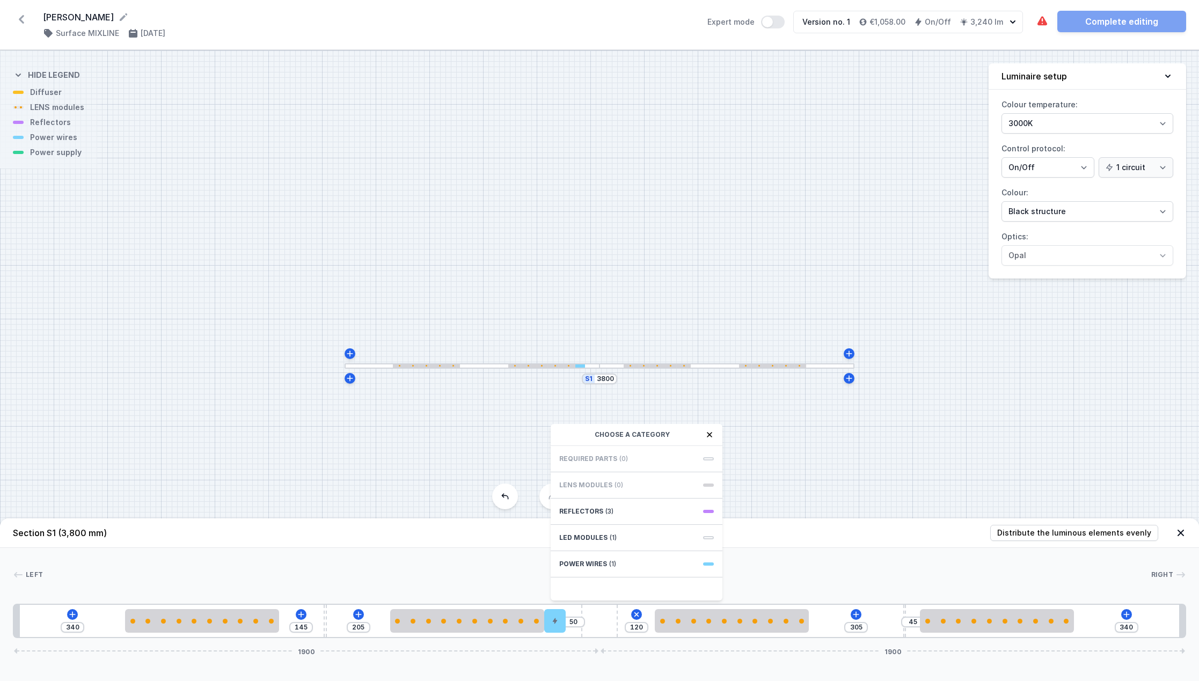
click at [662, 461] on div "Required parts (0)" at bounding box center [637, 459] width 172 height 26
click at [596, 463] on div "Required parts (0)" at bounding box center [637, 459] width 172 height 26
click at [711, 436] on icon at bounding box center [709, 434] width 5 height 5
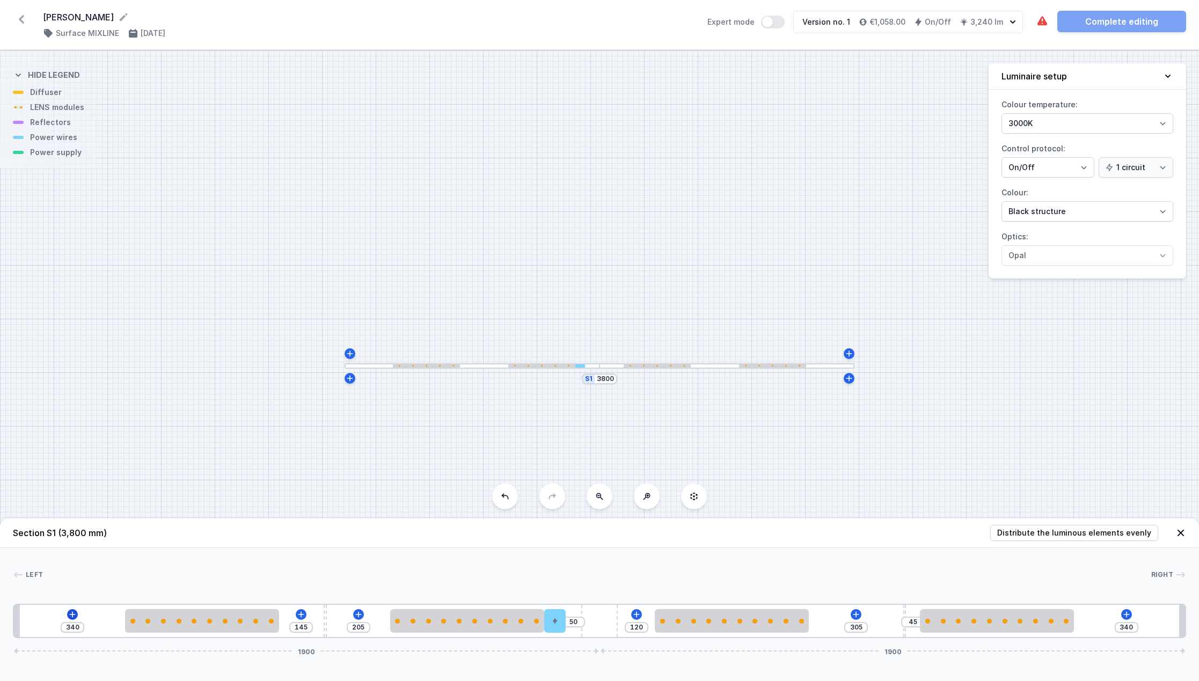
click at [75, 610] on icon at bounding box center [72, 614] width 9 height 9
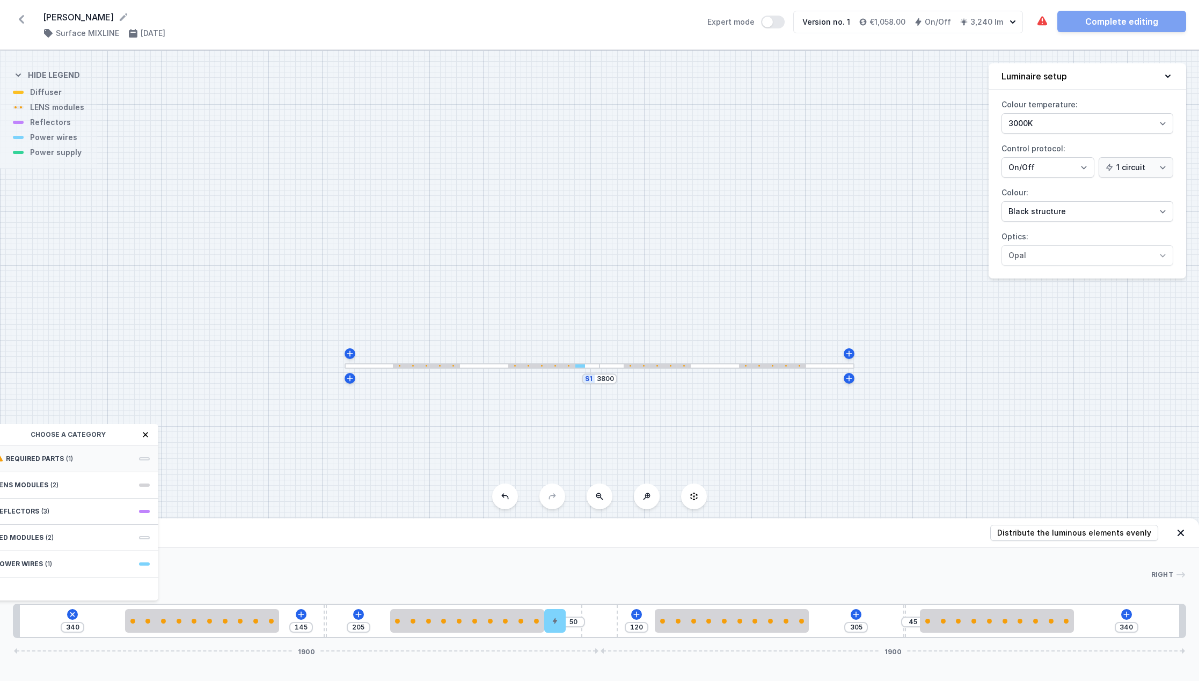
click at [75, 453] on div "Required parts (1)" at bounding box center [73, 459] width 172 height 26
click at [80, 461] on span "ON/OFF Driver - up to 32W" at bounding box center [72, 457] width 155 height 11
type input "40"
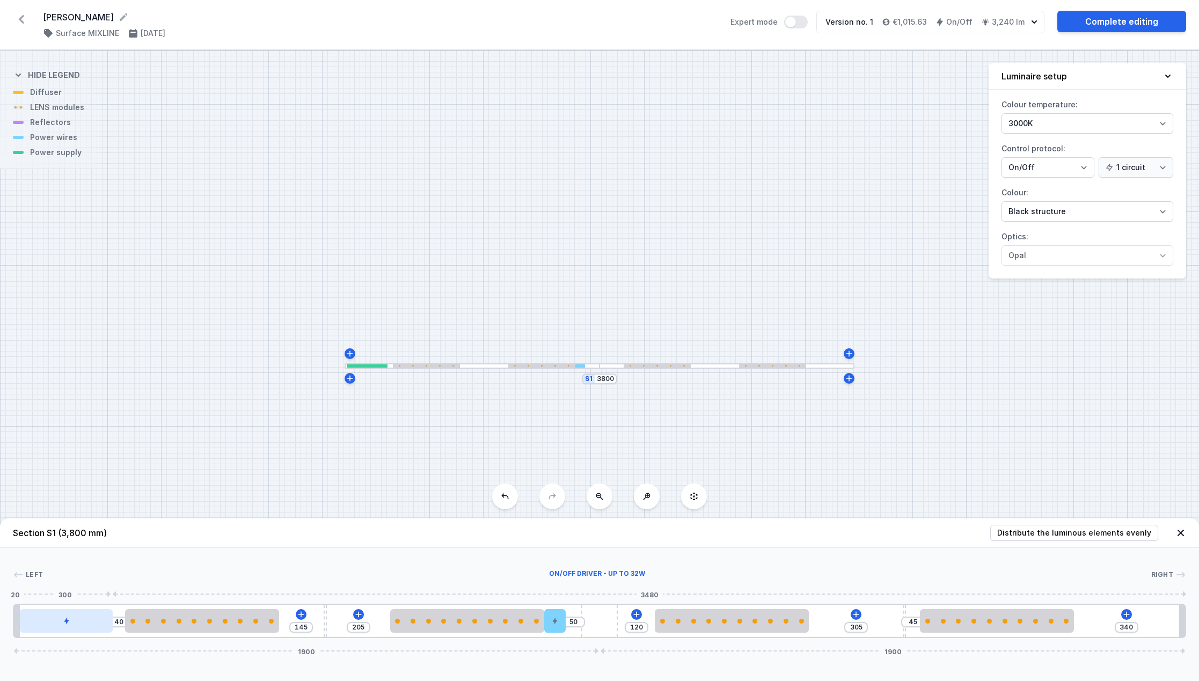
drag, startPoint x: 77, startPoint y: 628, endPoint x: 89, endPoint y: 627, distance: 12.4
click at [89, 627] on div at bounding box center [66, 621] width 92 height 24
drag, startPoint x: 64, startPoint y: 626, endPoint x: 70, endPoint y: 624, distance: 6.1
click at [70, 624] on div at bounding box center [66, 621] width 92 height 24
click at [786, 435] on div "S1 3800" at bounding box center [599, 365] width 1199 height 631
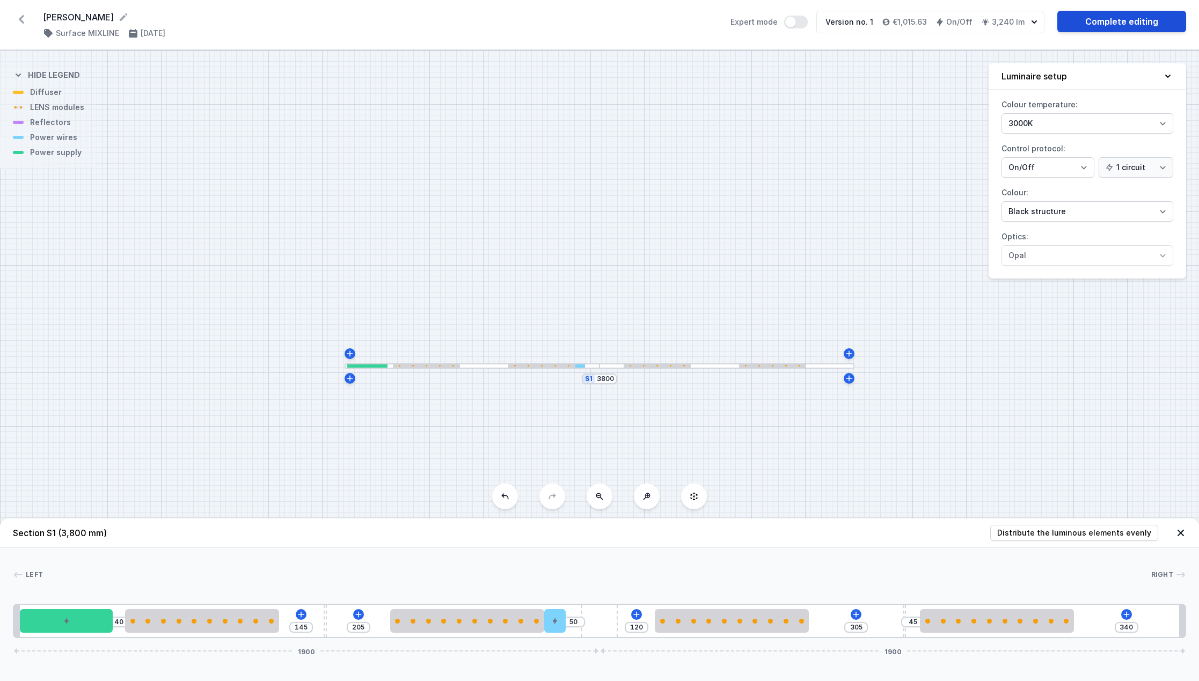
click at [786, 26] on link "Complete editing" at bounding box center [1121, 21] width 129 height 21
click at [786, 20] on link "Complete editing" at bounding box center [1121, 21] width 129 height 21
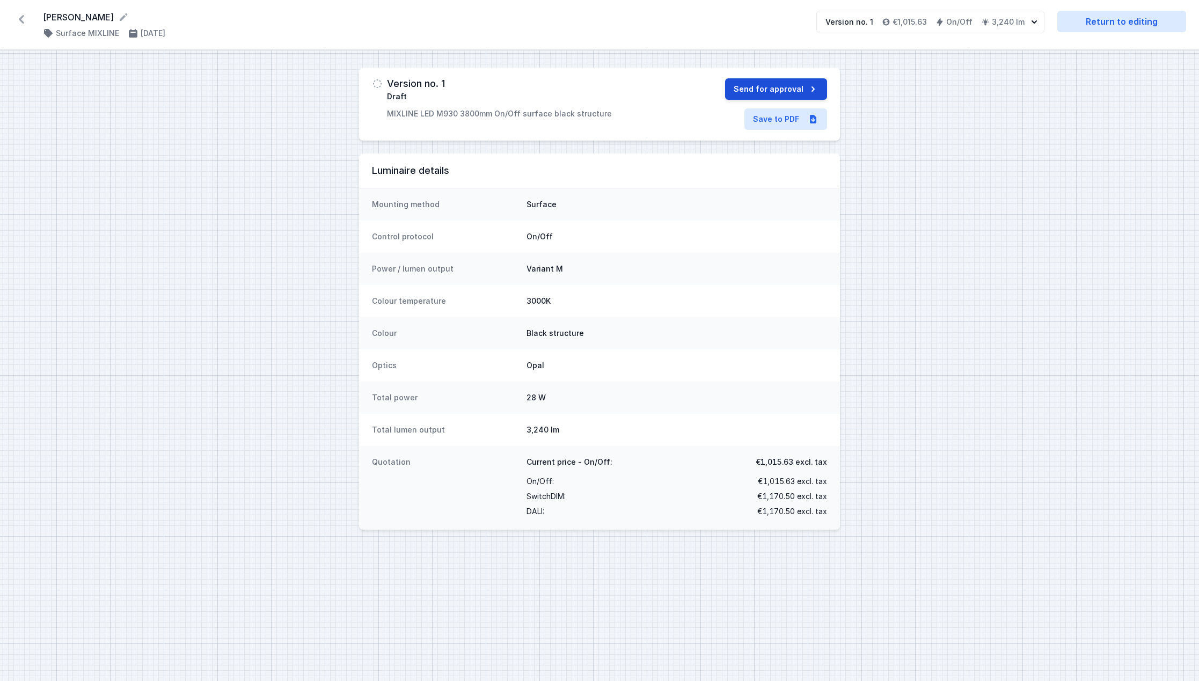
click at [786, 94] on button "Send for approval" at bounding box center [776, 88] width 102 height 21
